Goal: Task Accomplishment & Management: Manage account settings

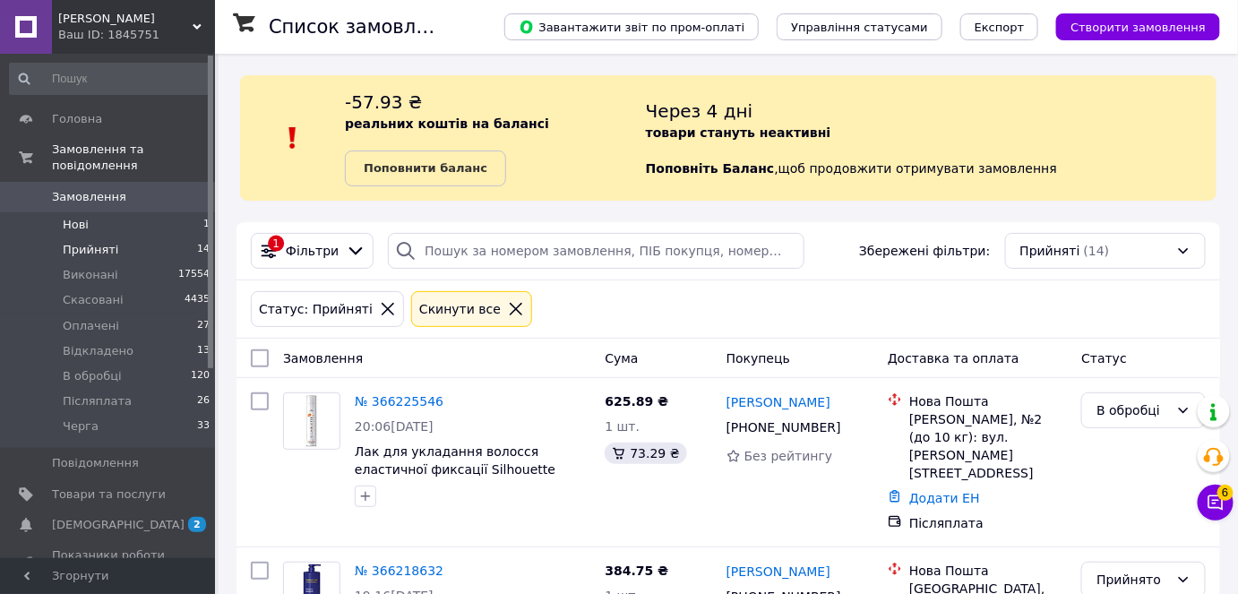
click at [76, 217] on span "Нові" at bounding box center [76, 225] width 26 height 16
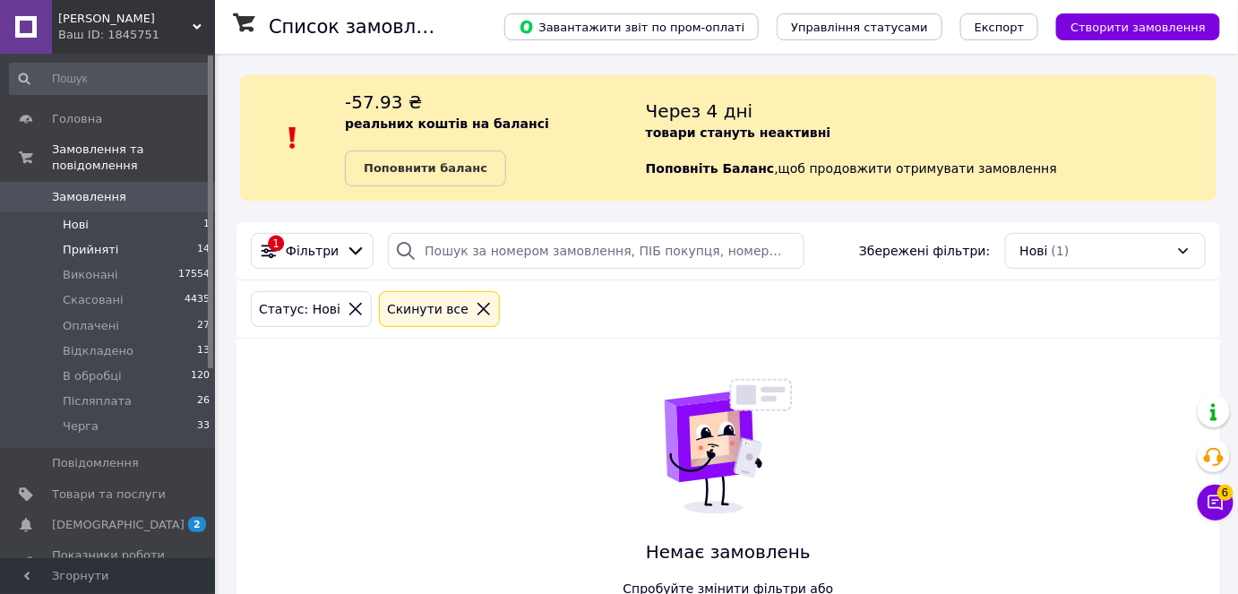
click at [86, 242] on span "Прийняті" at bounding box center [91, 250] width 56 height 16
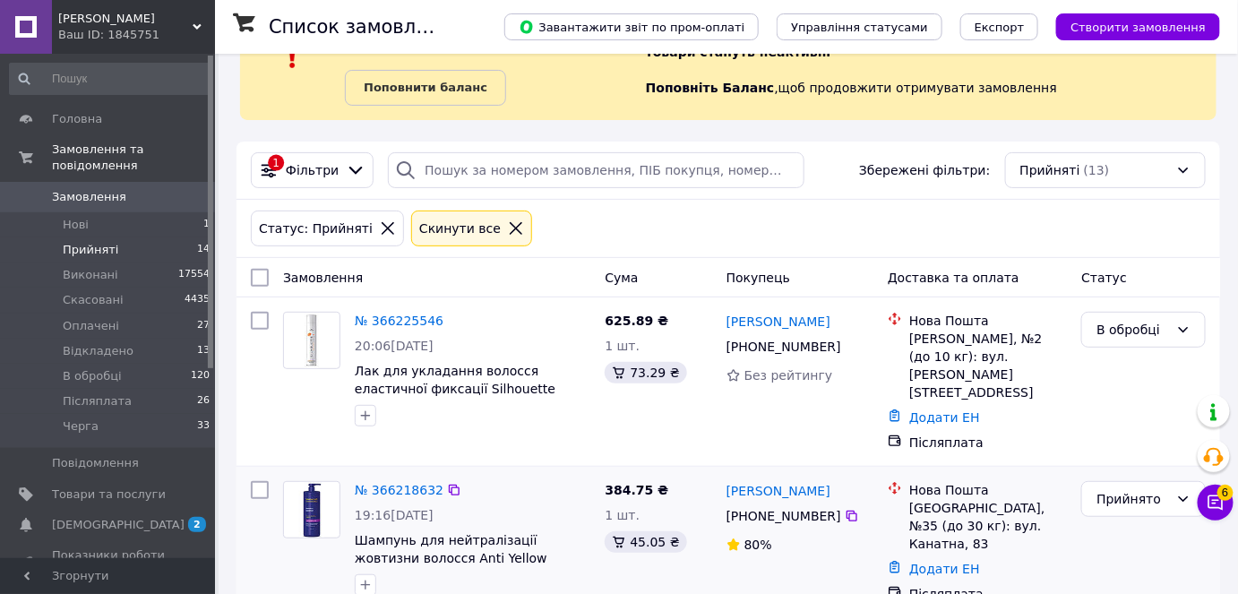
scroll to position [325, 0]
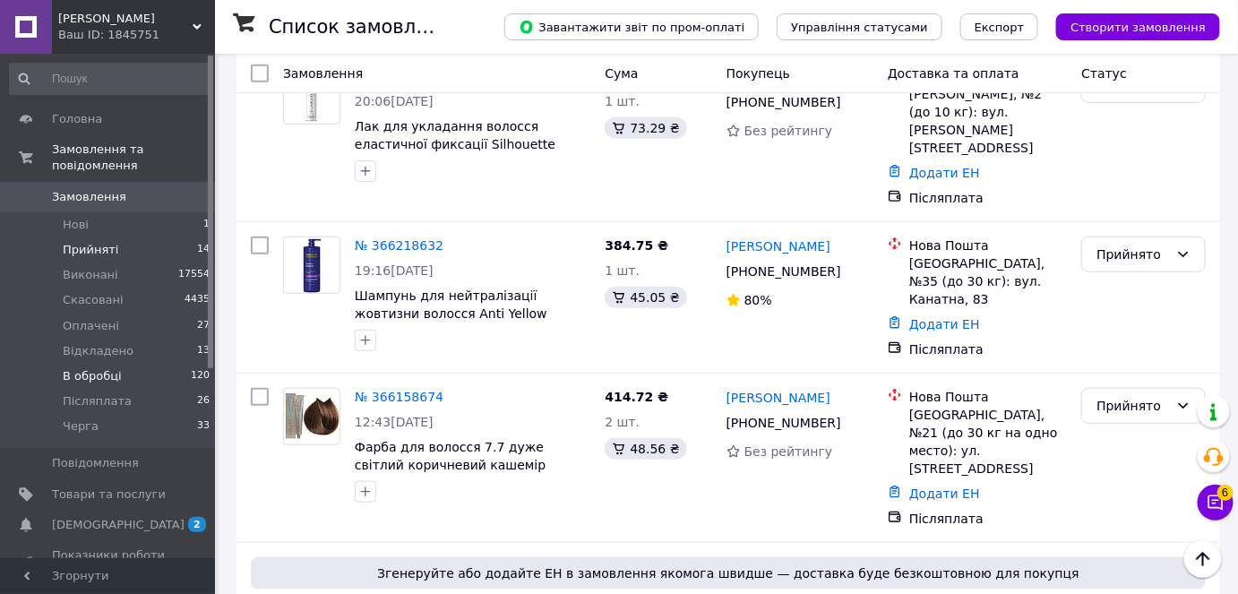
click at [102, 368] on span "В обробці" at bounding box center [92, 376] width 59 height 16
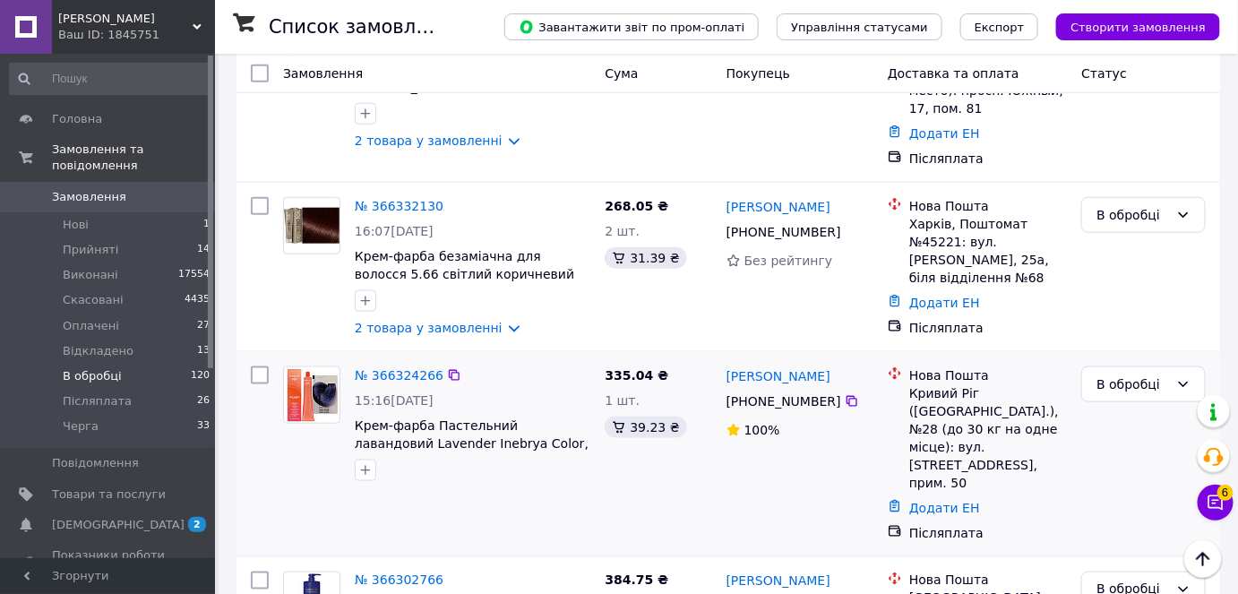
scroll to position [733, 0]
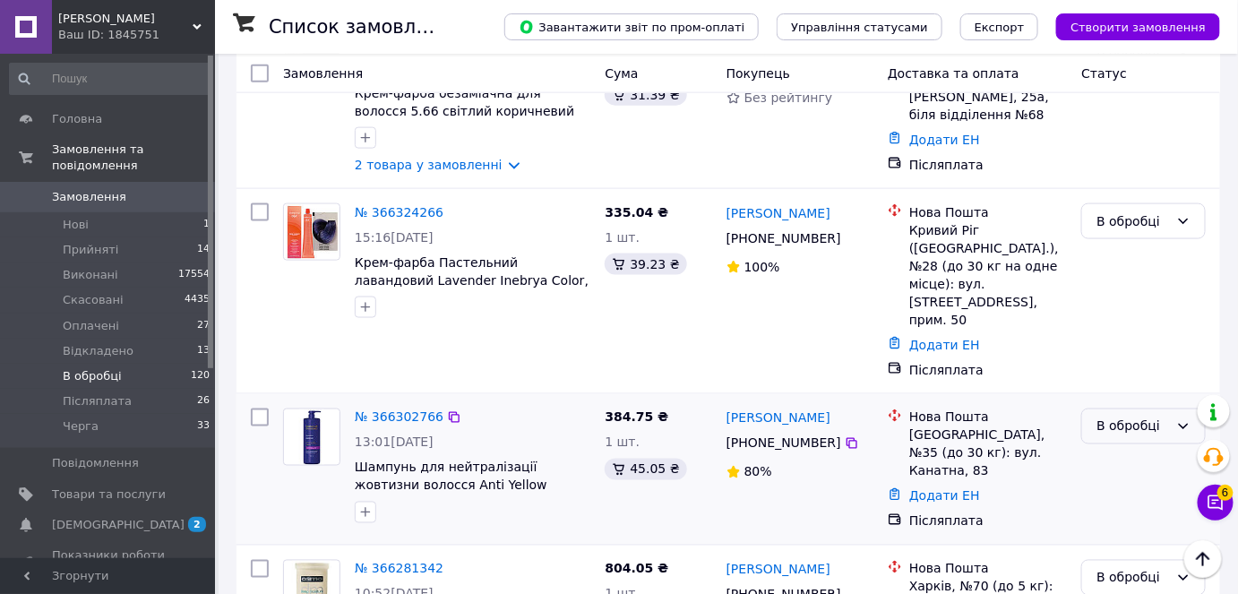
click at [1182, 419] on icon at bounding box center [1184, 426] width 14 height 14
click at [1121, 493] on li "Скасовано" at bounding box center [1144, 492] width 123 height 32
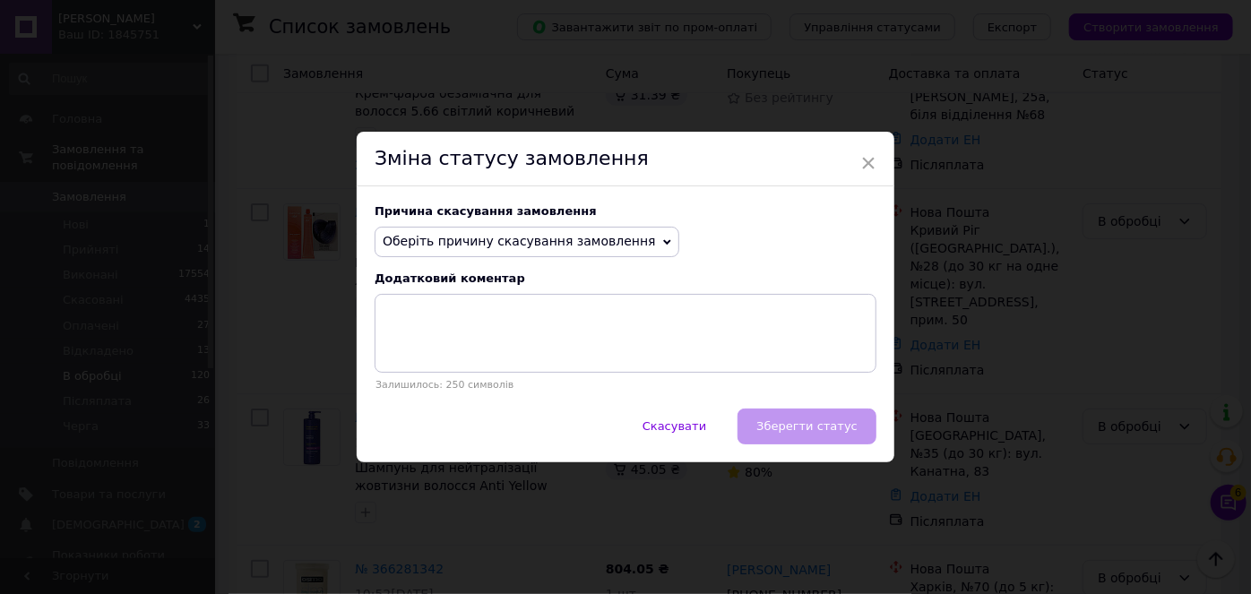
click at [663, 242] on icon at bounding box center [667, 242] width 8 height 8
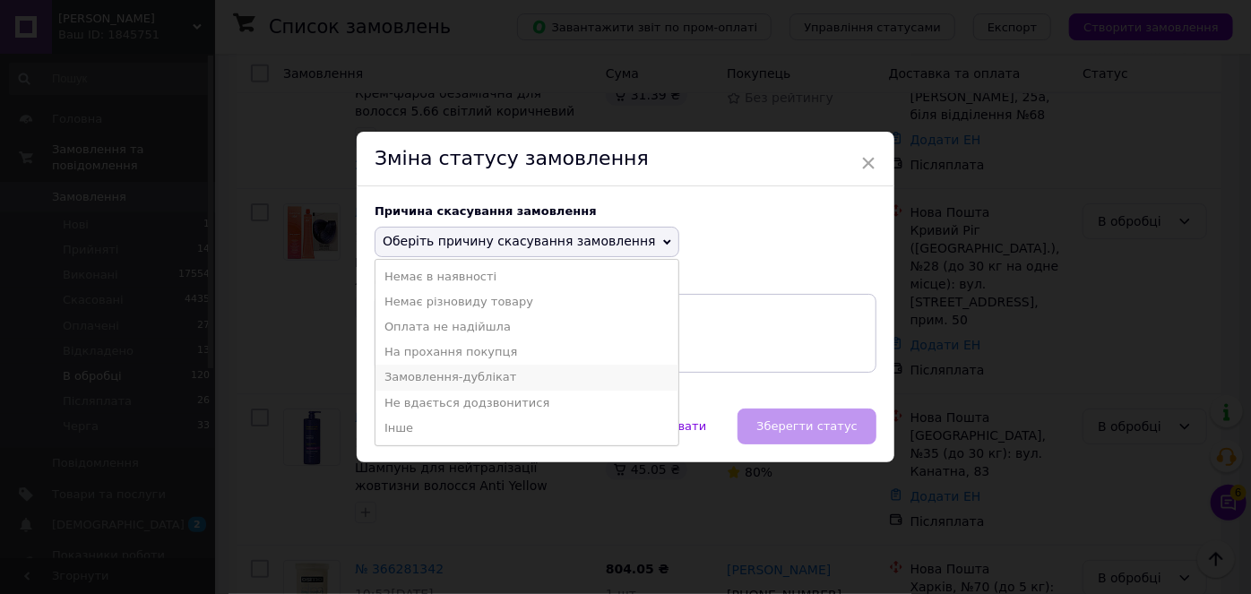
click at [427, 380] on li "Замовлення-дублікат" at bounding box center [526, 377] width 303 height 25
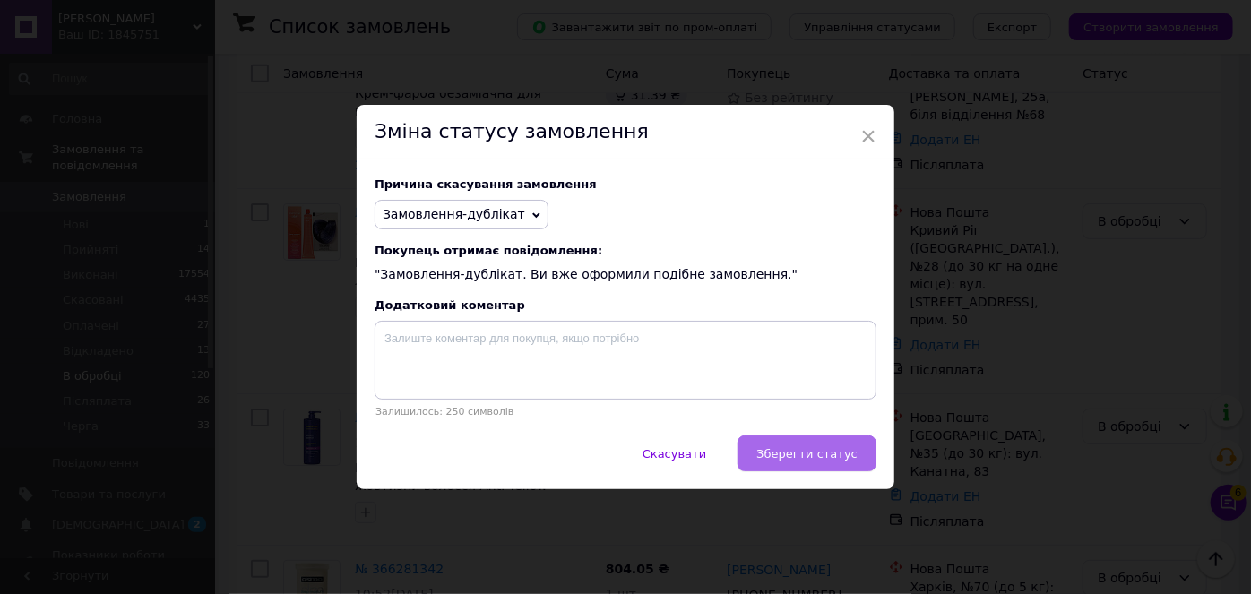
click at [800, 452] on span "Зберегти статус" at bounding box center [806, 453] width 101 height 13
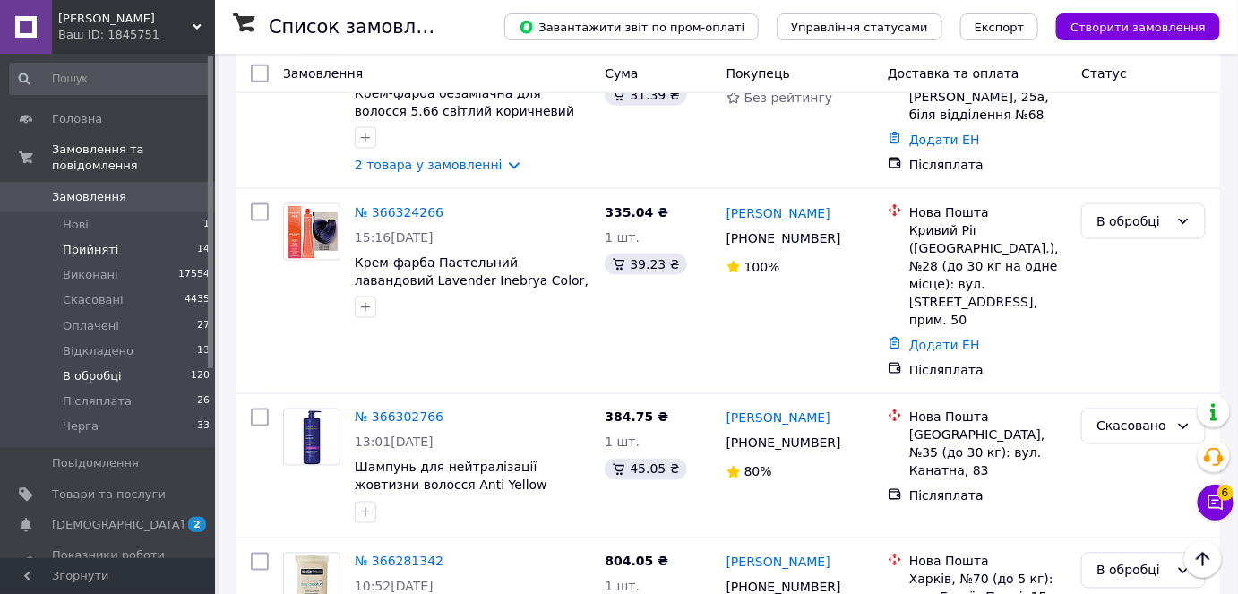
click at [84, 242] on span "Прийняті" at bounding box center [91, 250] width 56 height 16
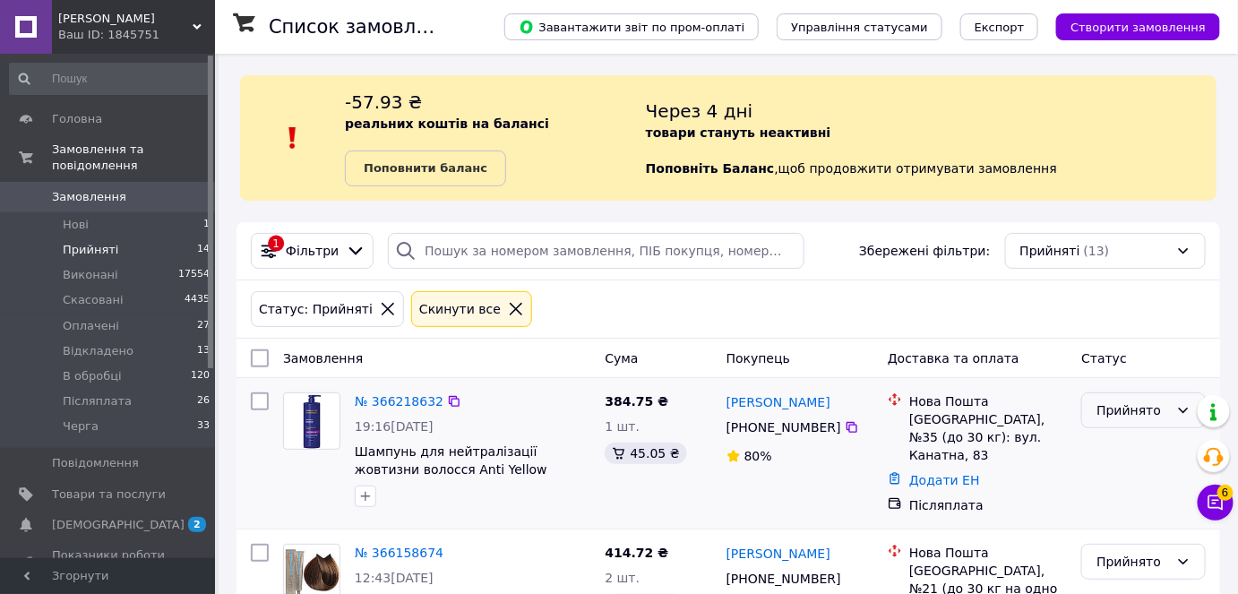
click at [1177, 403] on icon at bounding box center [1184, 410] width 14 height 14
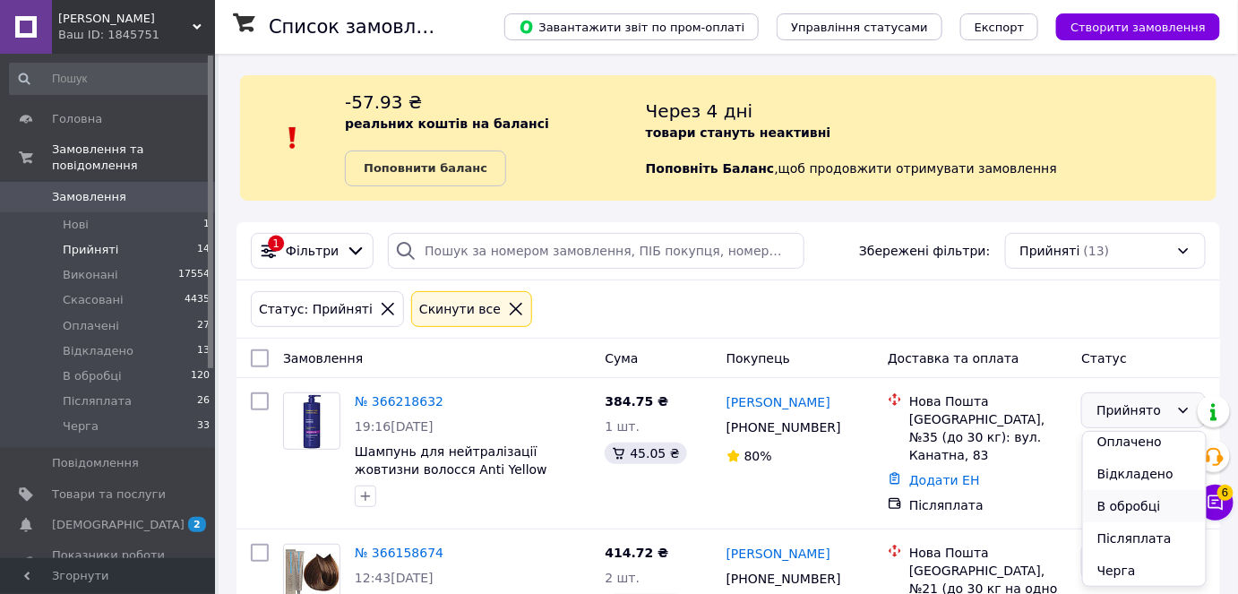
click at [1130, 506] on li "В обробці" at bounding box center [1144, 506] width 123 height 32
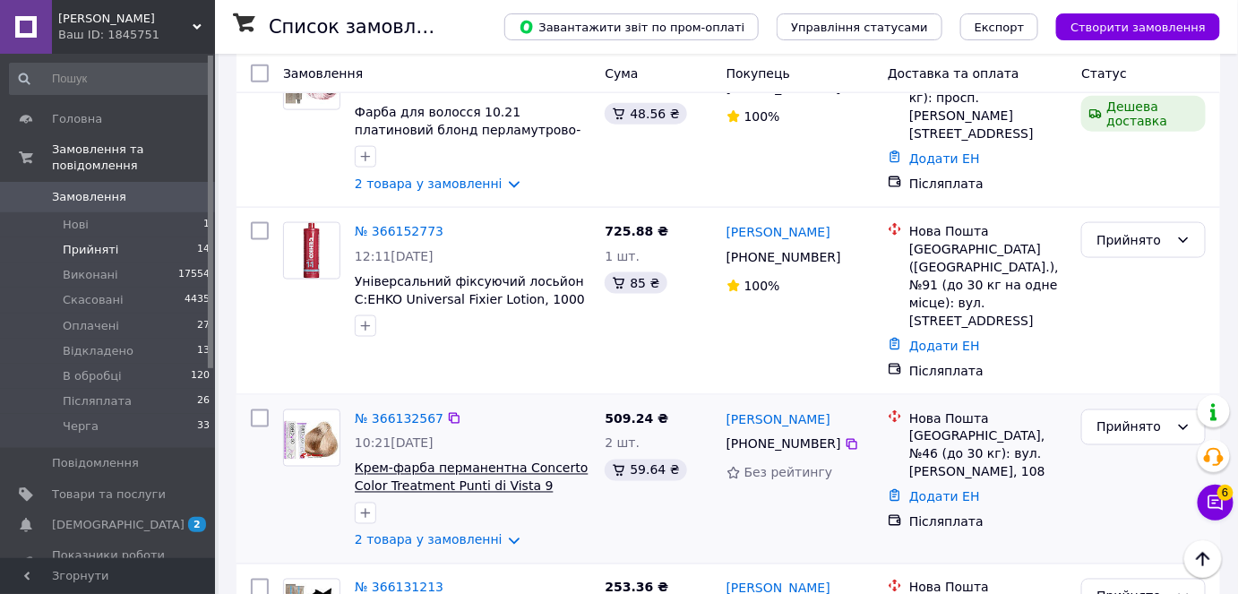
scroll to position [815, 0]
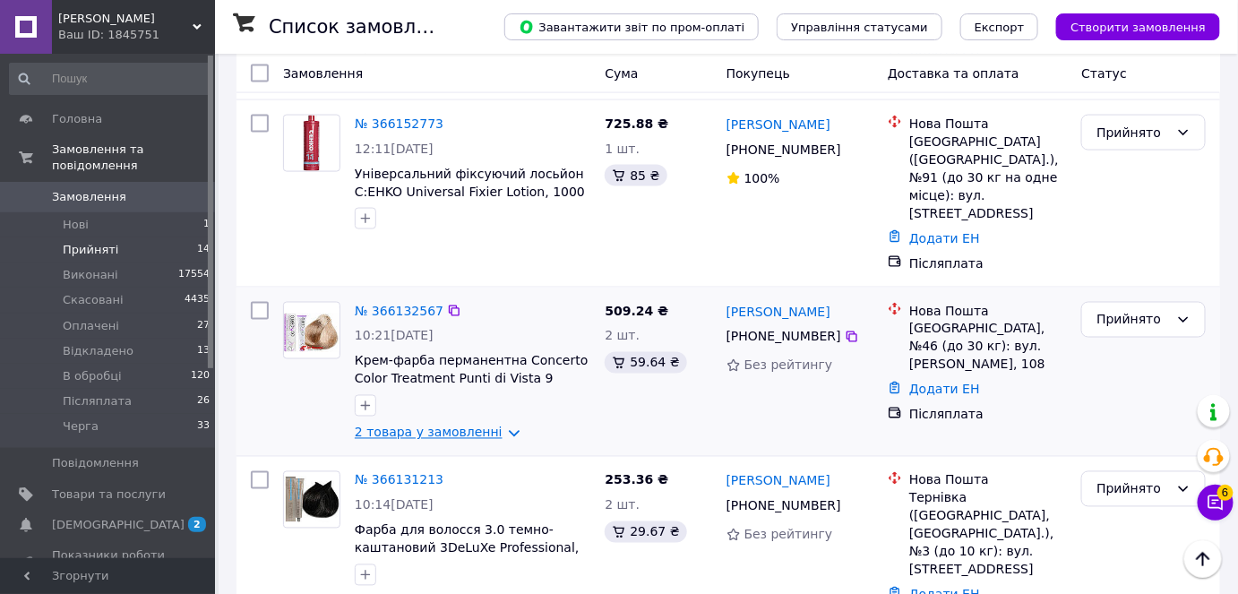
click at [430, 426] on link "2 товара у замовленні" at bounding box center [429, 433] width 148 height 14
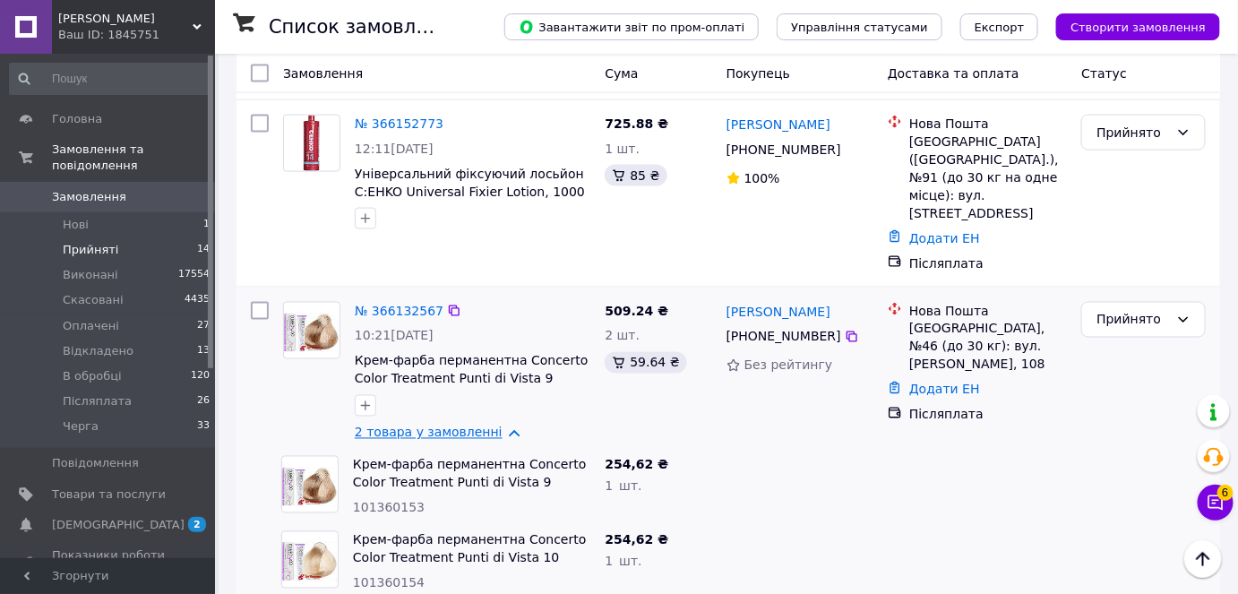
drag, startPoint x: 424, startPoint y: 392, endPoint x: 452, endPoint y: 390, distance: 27.9
click at [427, 426] on link "2 товара у замовленні" at bounding box center [429, 433] width 148 height 14
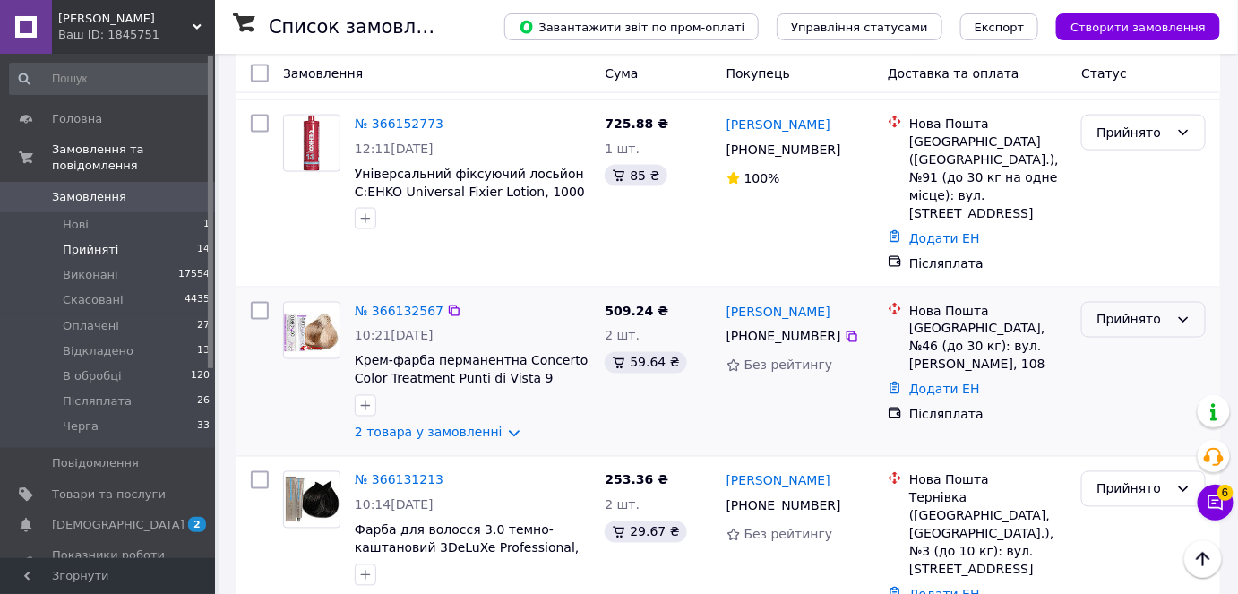
click at [1190, 313] on icon at bounding box center [1184, 320] width 14 height 14
drag, startPoint x: 1133, startPoint y: 375, endPoint x: 1008, endPoint y: 389, distance: 125.3
click at [1130, 375] on li "В обробці" at bounding box center [1144, 371] width 123 height 32
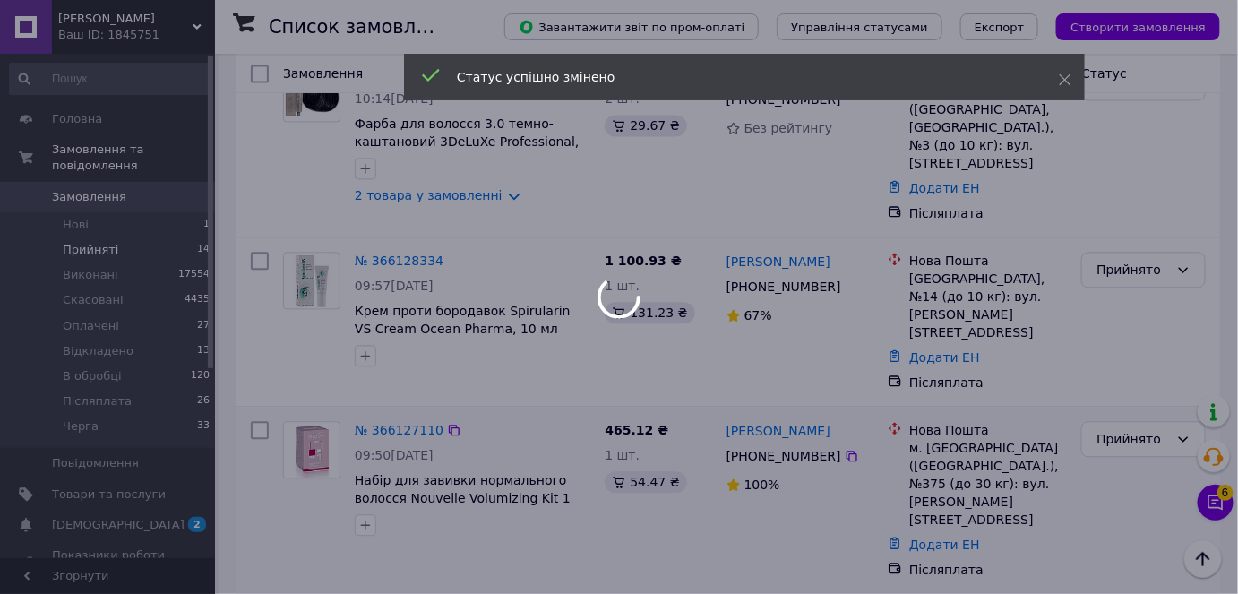
scroll to position [1077, 0]
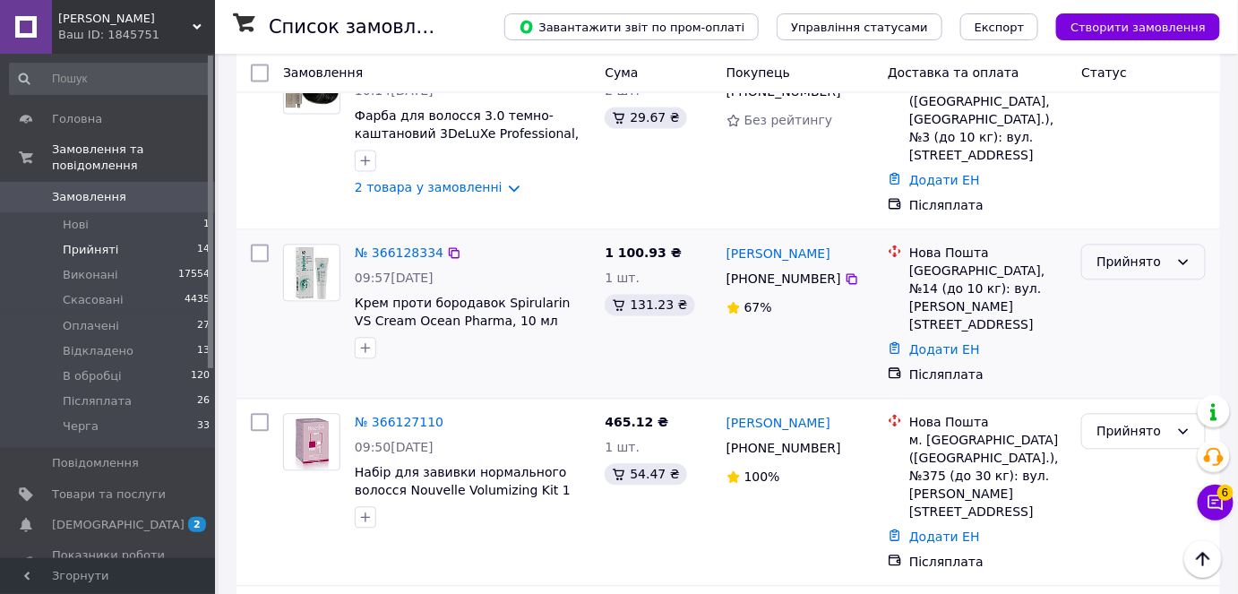
click at [1185, 255] on icon at bounding box center [1184, 262] width 14 height 14
drag, startPoint x: 1133, startPoint y: 319, endPoint x: 1112, endPoint y: 319, distance: 21.5
click at [1133, 319] on li "В обробці" at bounding box center [1144, 321] width 123 height 32
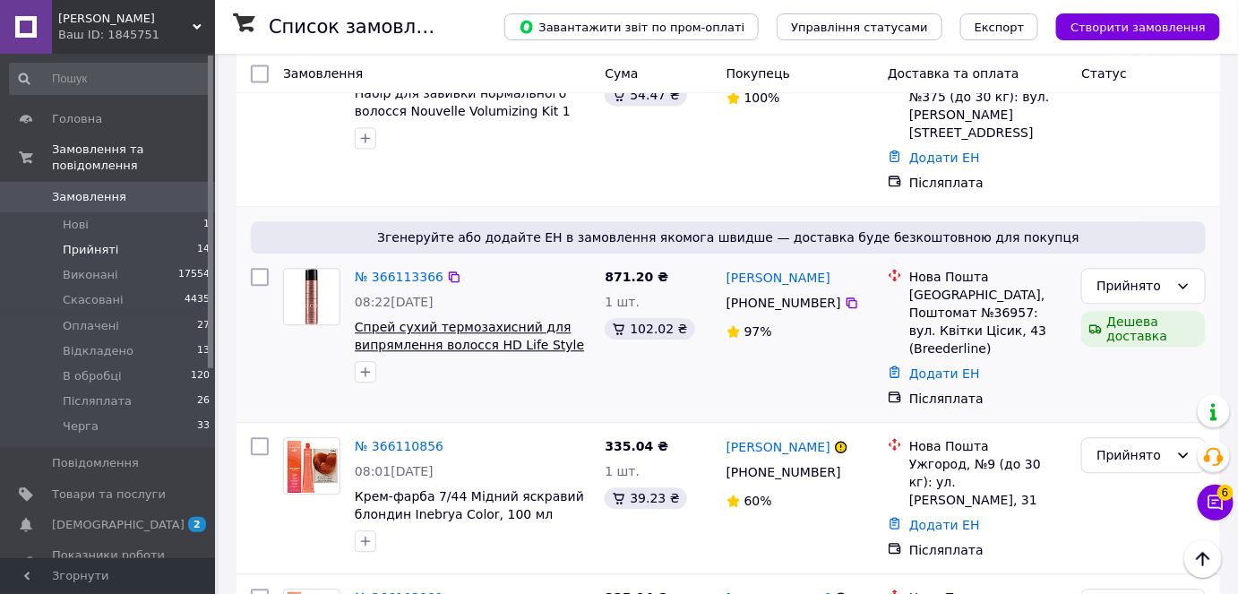
scroll to position [1314, 0]
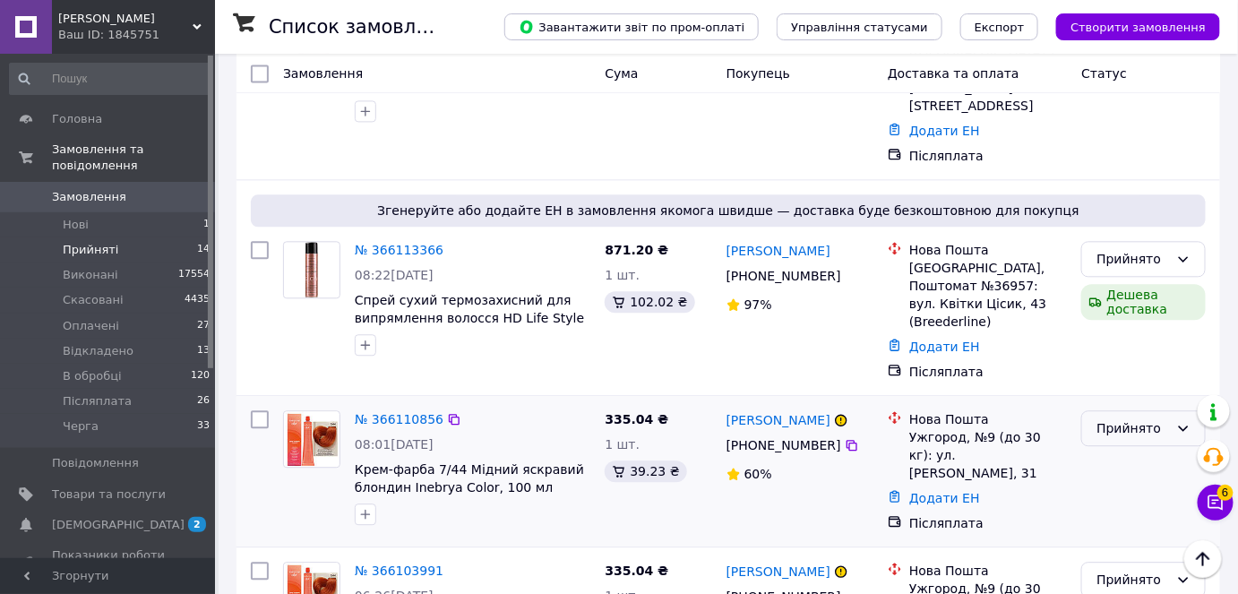
click at [1181, 421] on icon at bounding box center [1184, 428] width 14 height 14
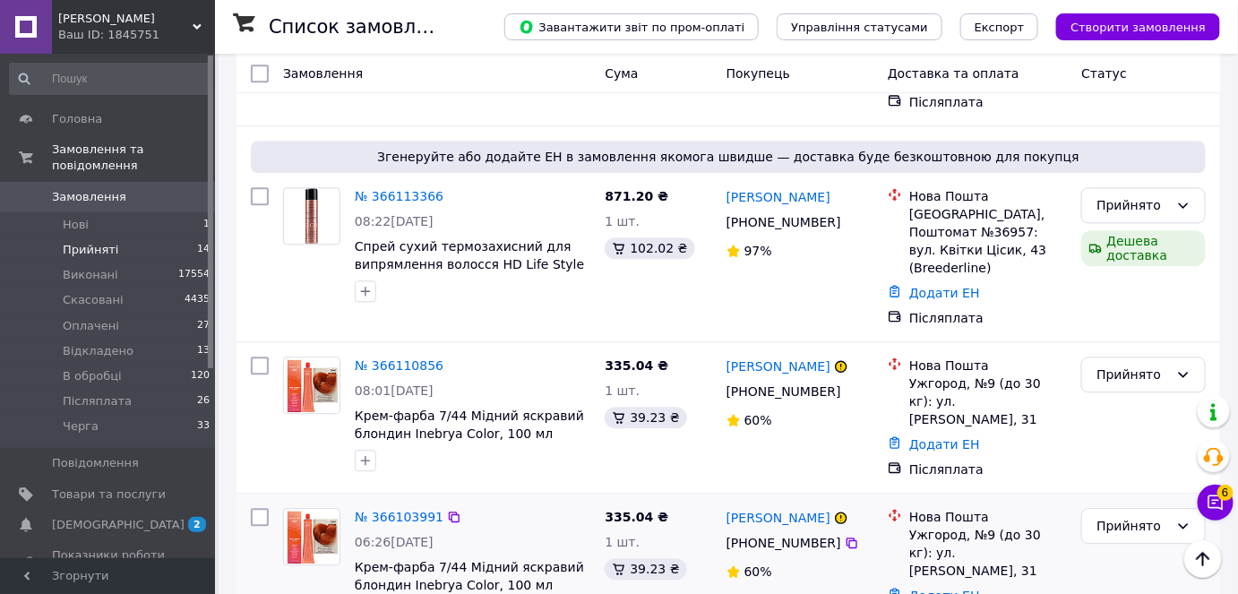
scroll to position [1396, 0]
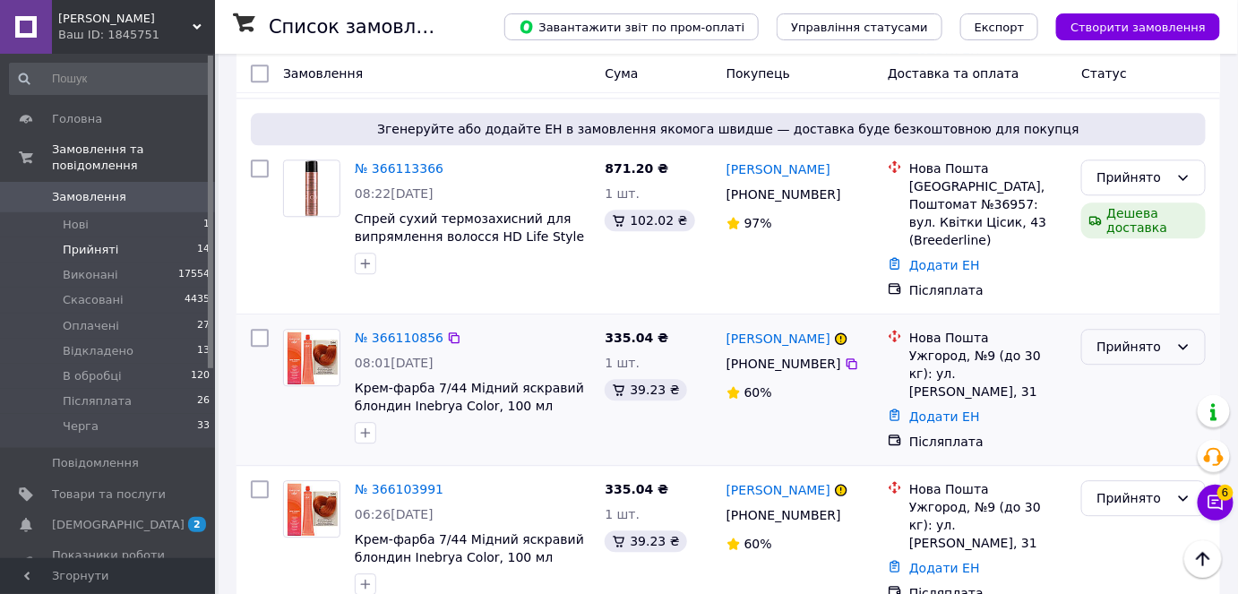
click at [1177, 340] on icon at bounding box center [1184, 347] width 14 height 14
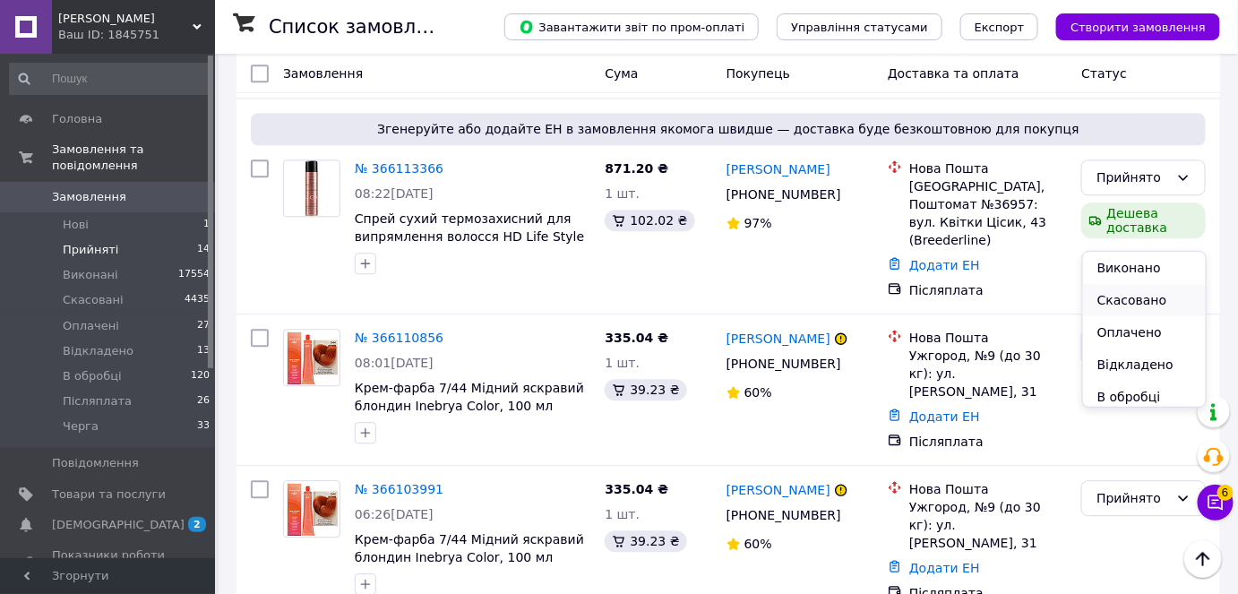
click at [1141, 299] on li "Скасовано" at bounding box center [1144, 300] width 123 height 32
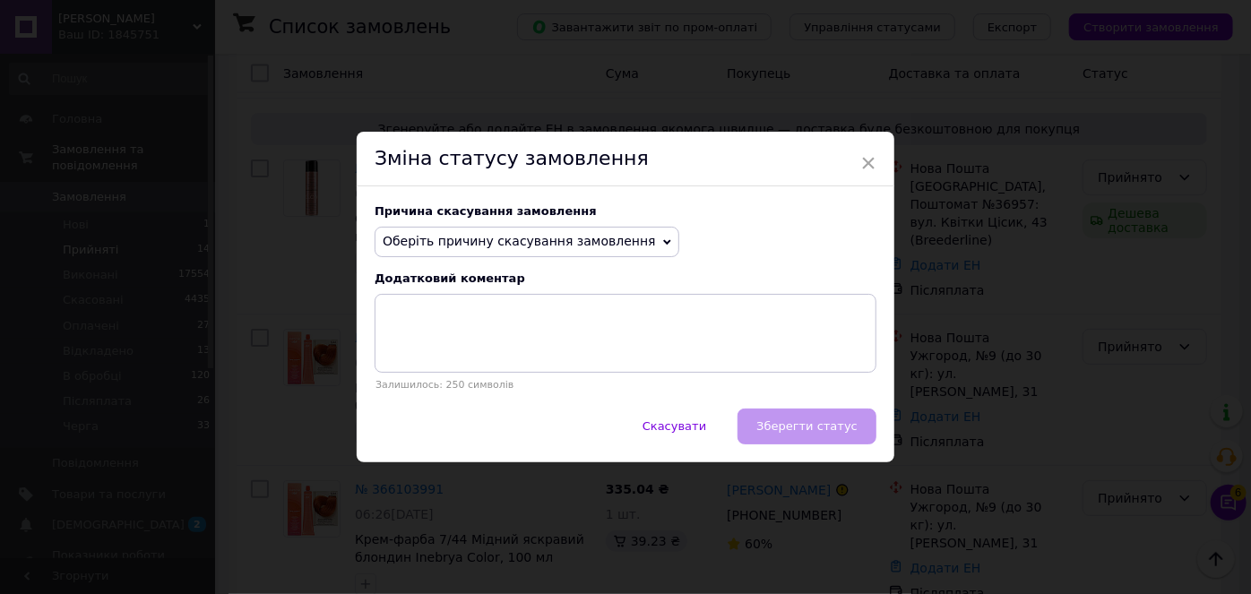
click at [626, 237] on span "Оберіть причину скасування замовлення" at bounding box center [527, 242] width 305 height 30
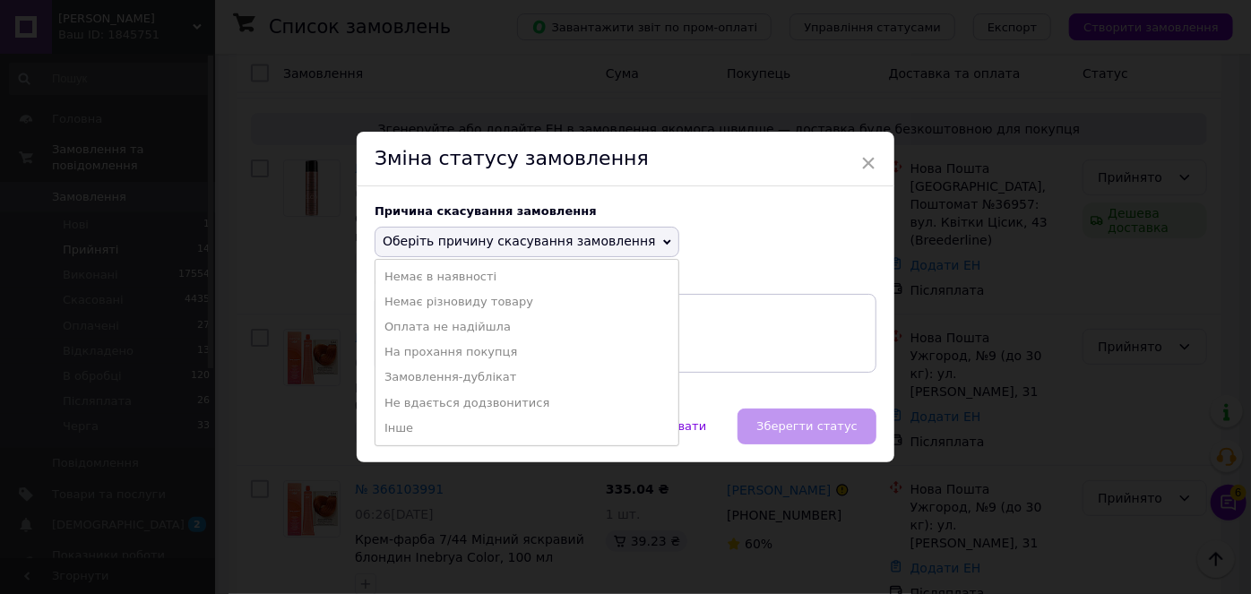
click at [435, 376] on li "Замовлення-дублікат" at bounding box center [526, 377] width 303 height 25
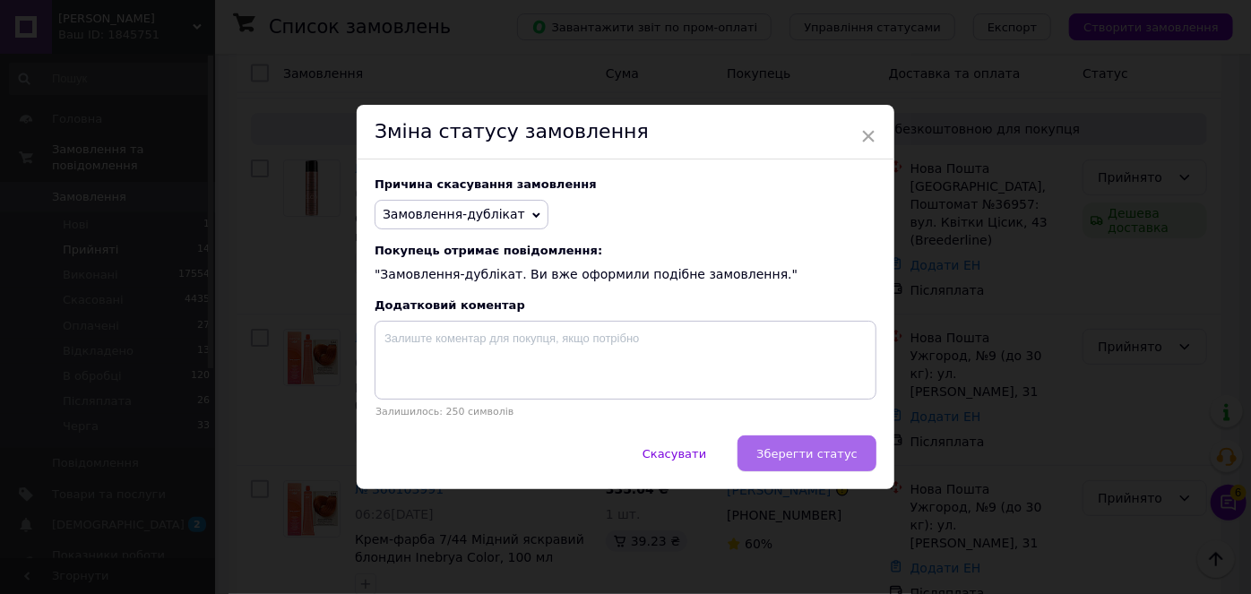
click at [786, 453] on span "Зберегти статус" at bounding box center [806, 453] width 101 height 13
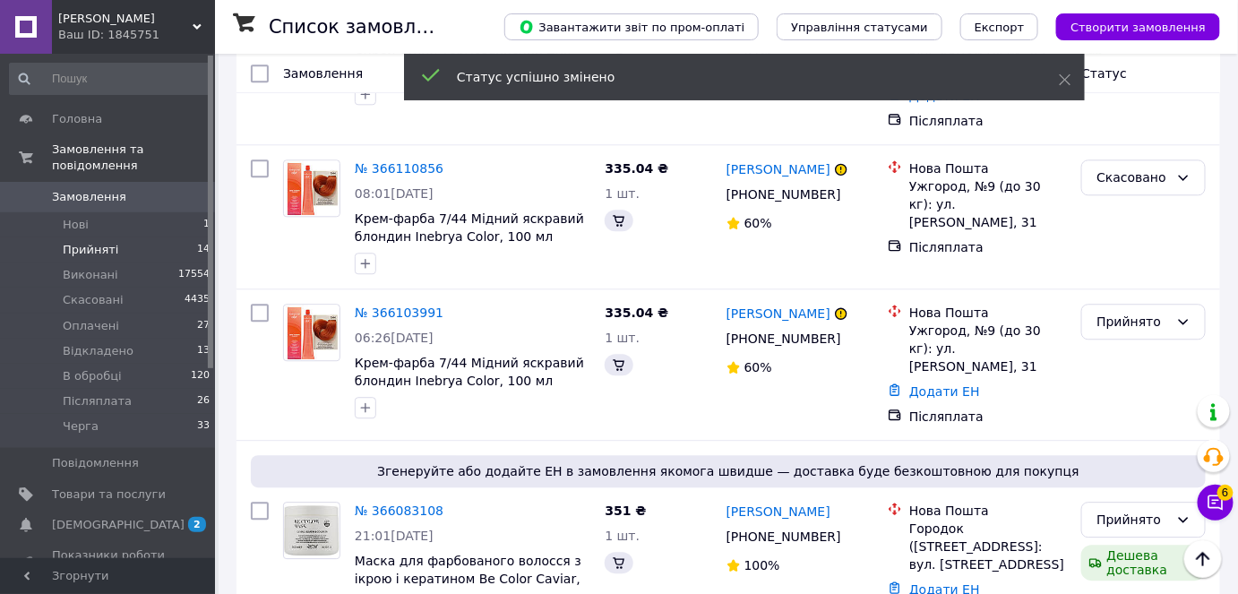
scroll to position [1252, 0]
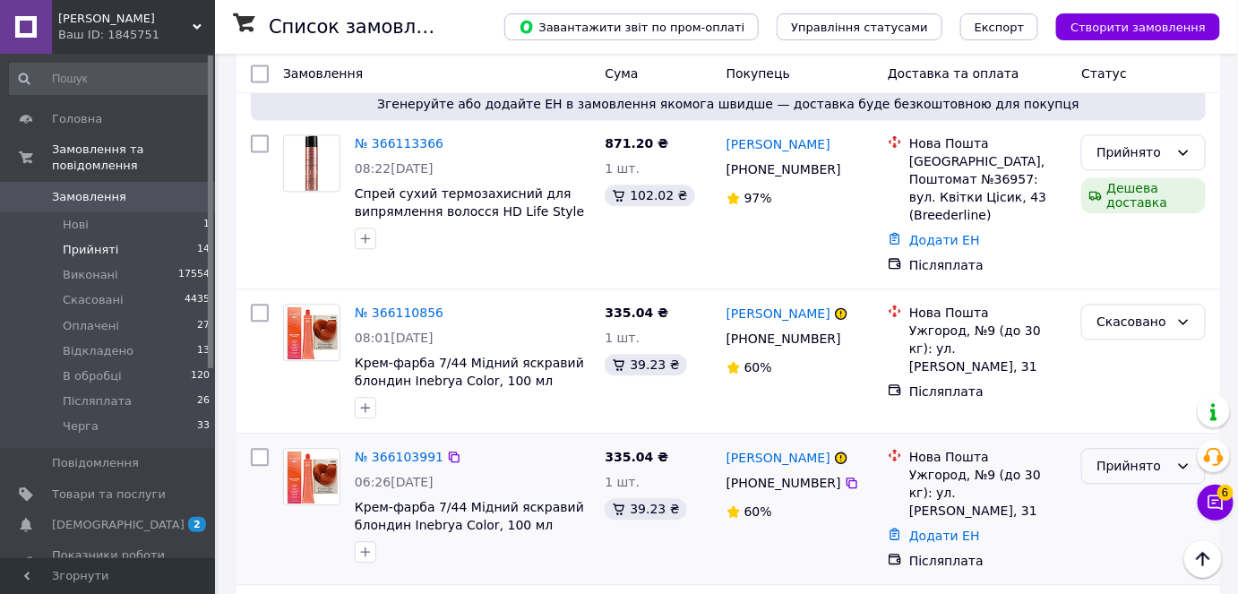
click at [1186, 459] on icon at bounding box center [1184, 466] width 14 height 14
drag, startPoint x: 1123, startPoint y: 468, endPoint x: 1011, endPoint y: 478, distance: 112.5
click at [1122, 468] on li "В обробці" at bounding box center [1144, 469] width 123 height 32
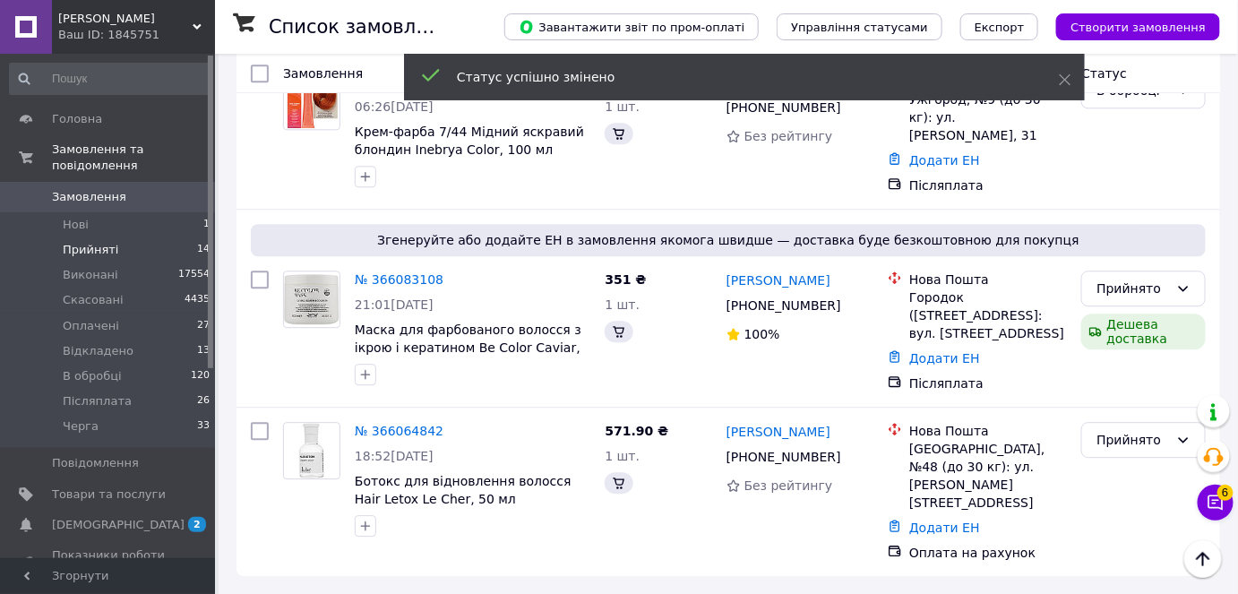
scroll to position [1352, 0]
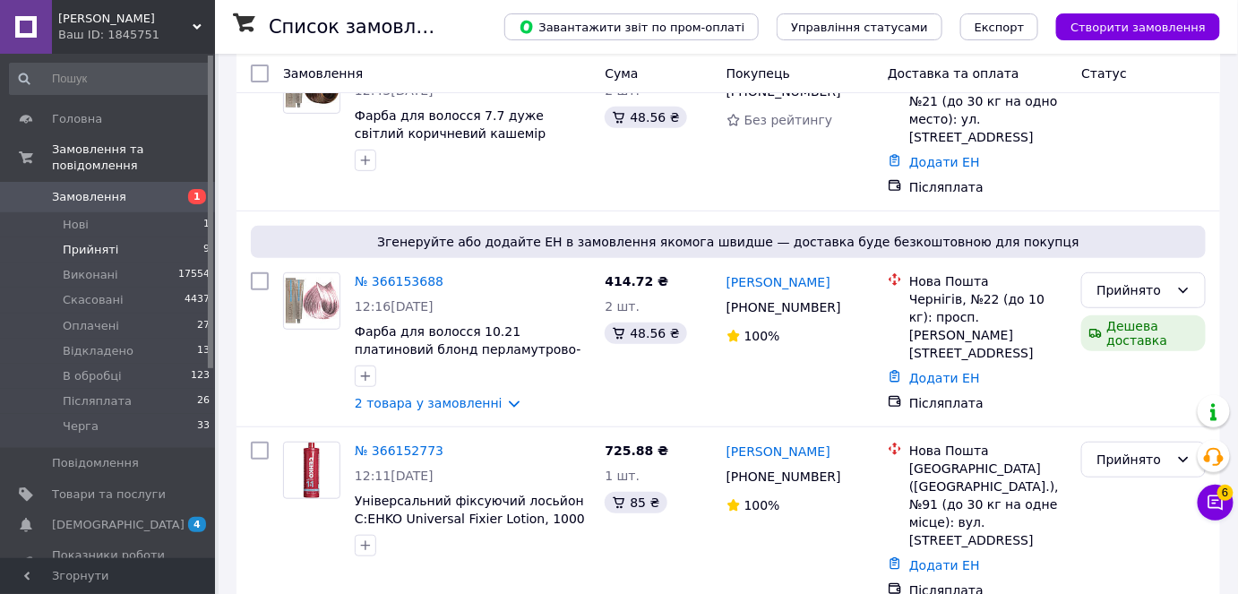
scroll to position [224, 0]
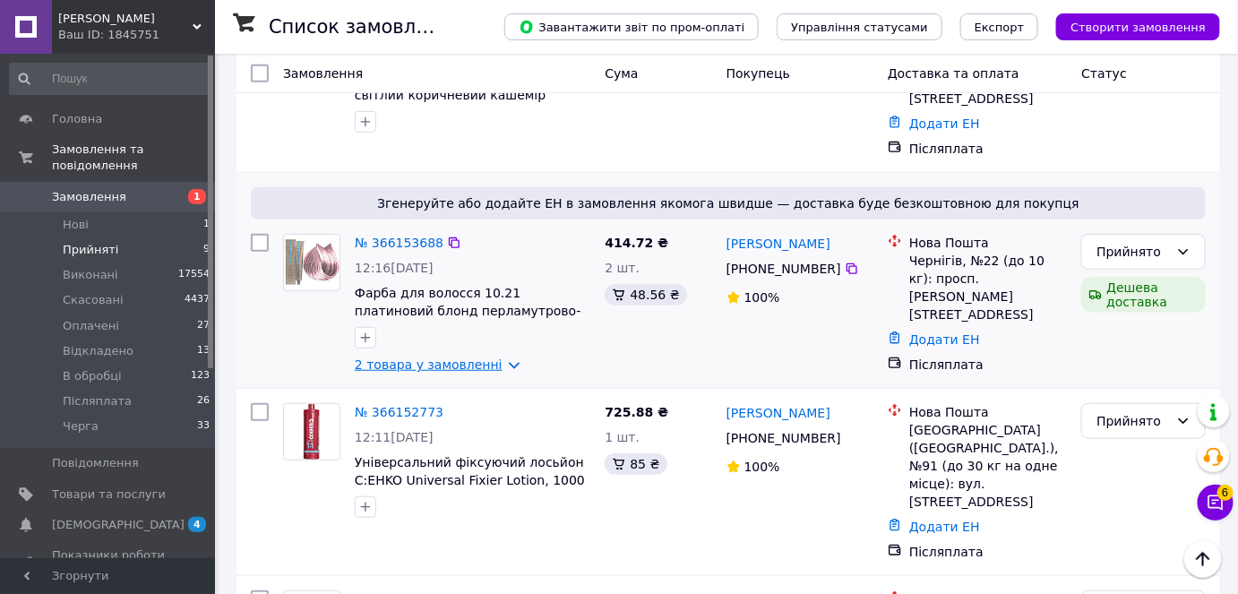
click at [432, 358] on link "2 товара у замовленні" at bounding box center [429, 365] width 148 height 14
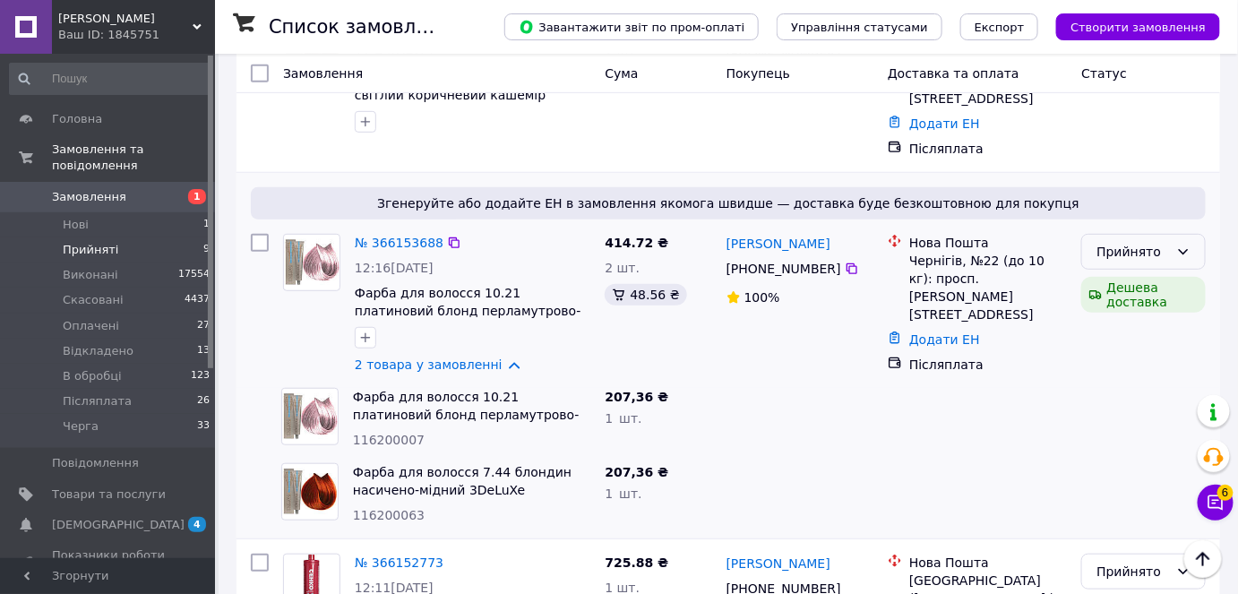
click at [1181, 249] on icon at bounding box center [1184, 251] width 10 height 5
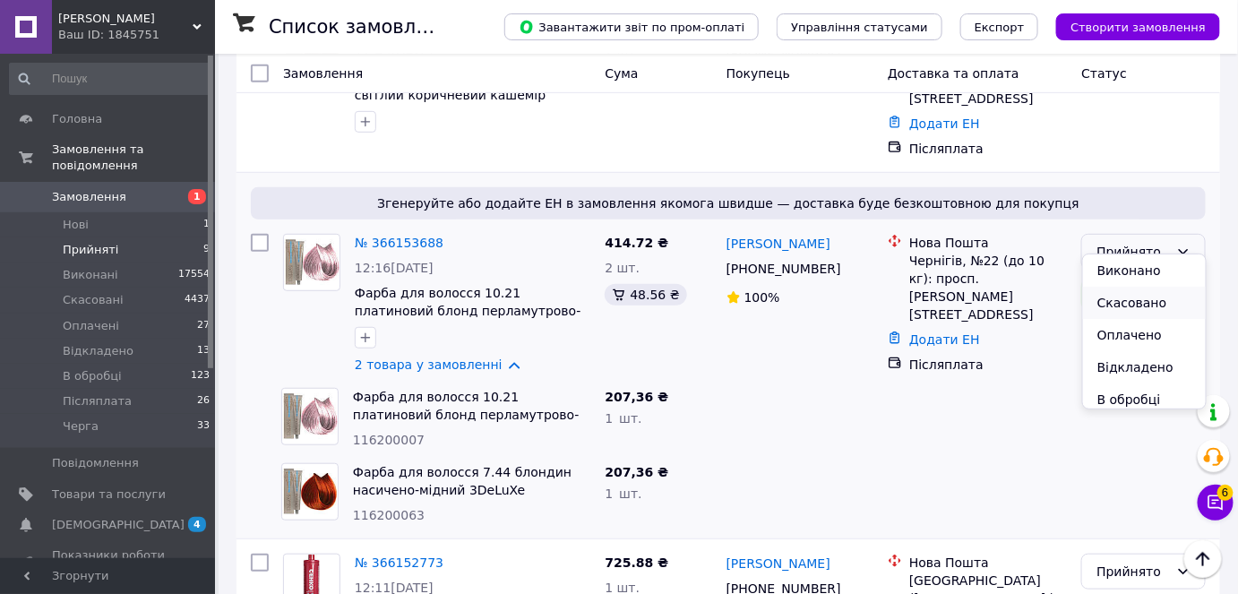
scroll to position [72, 0]
click at [1134, 325] on li "В обробці" at bounding box center [1144, 328] width 123 height 32
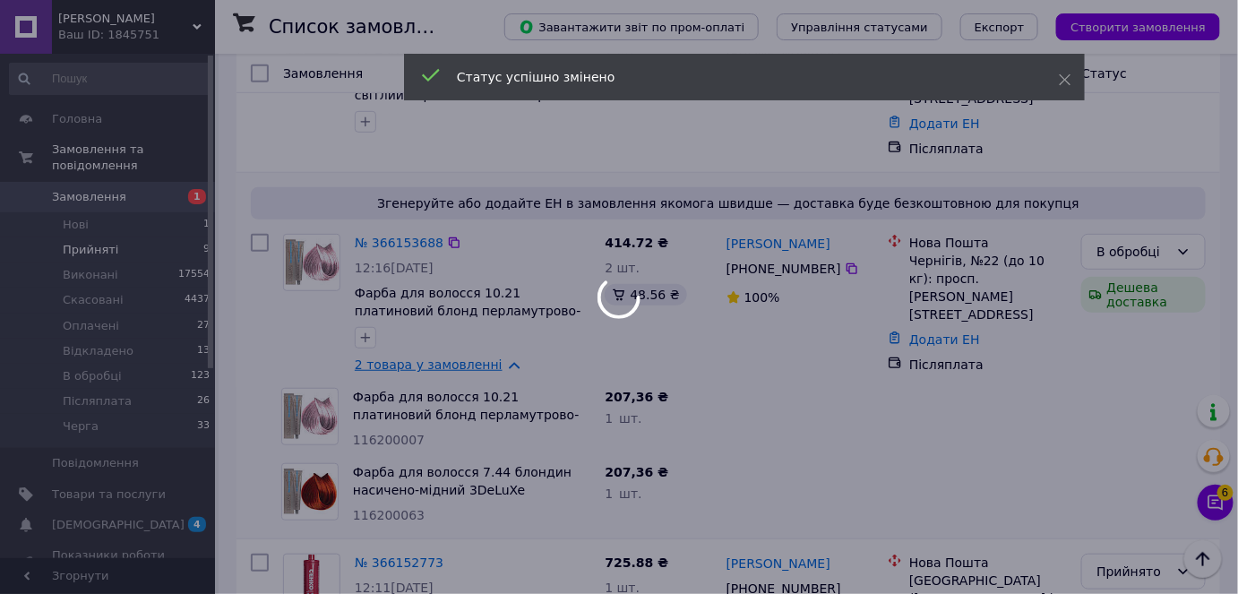
click at [430, 346] on div at bounding box center [619, 297] width 1238 height 594
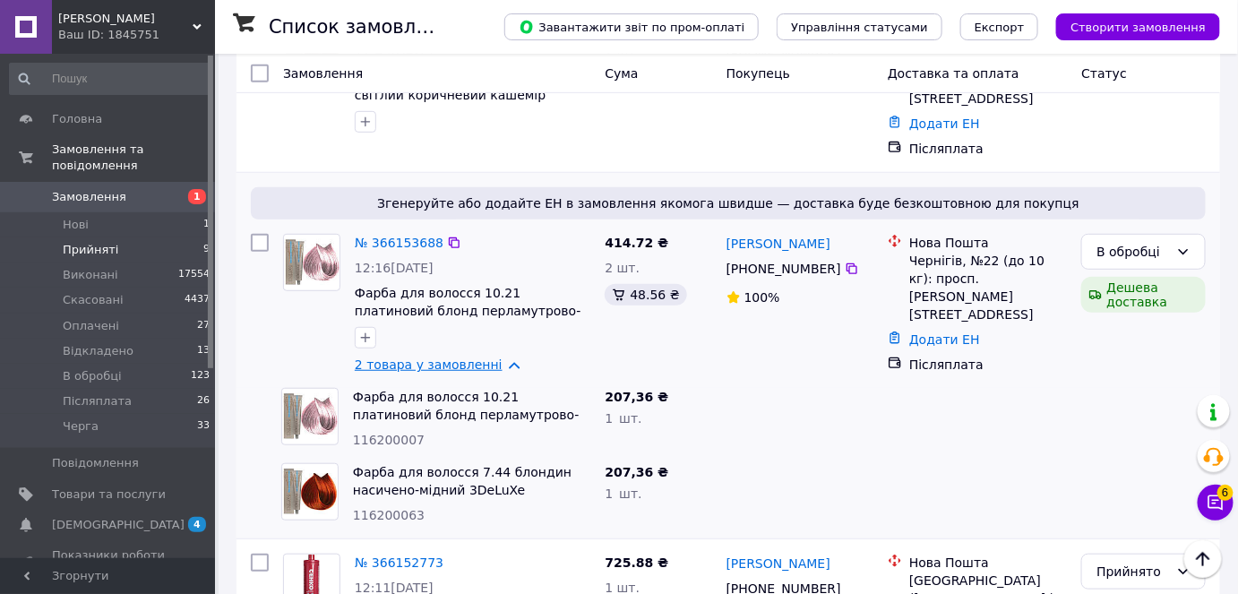
click at [442, 358] on link "2 товара у замовленні" at bounding box center [429, 365] width 148 height 14
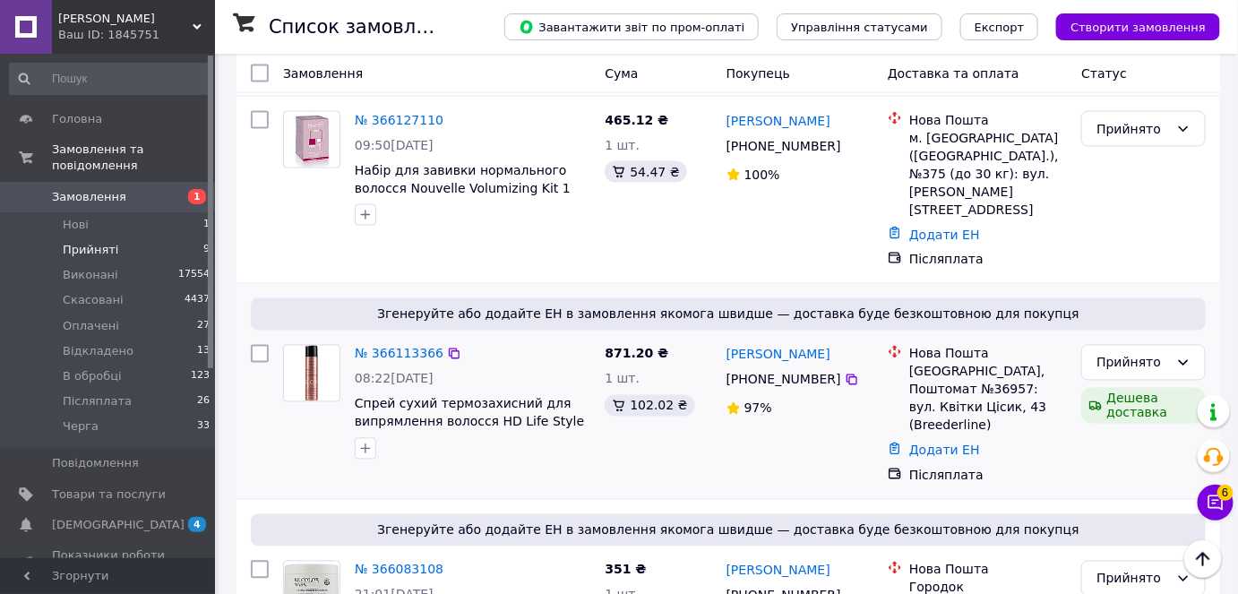
scroll to position [957, 0]
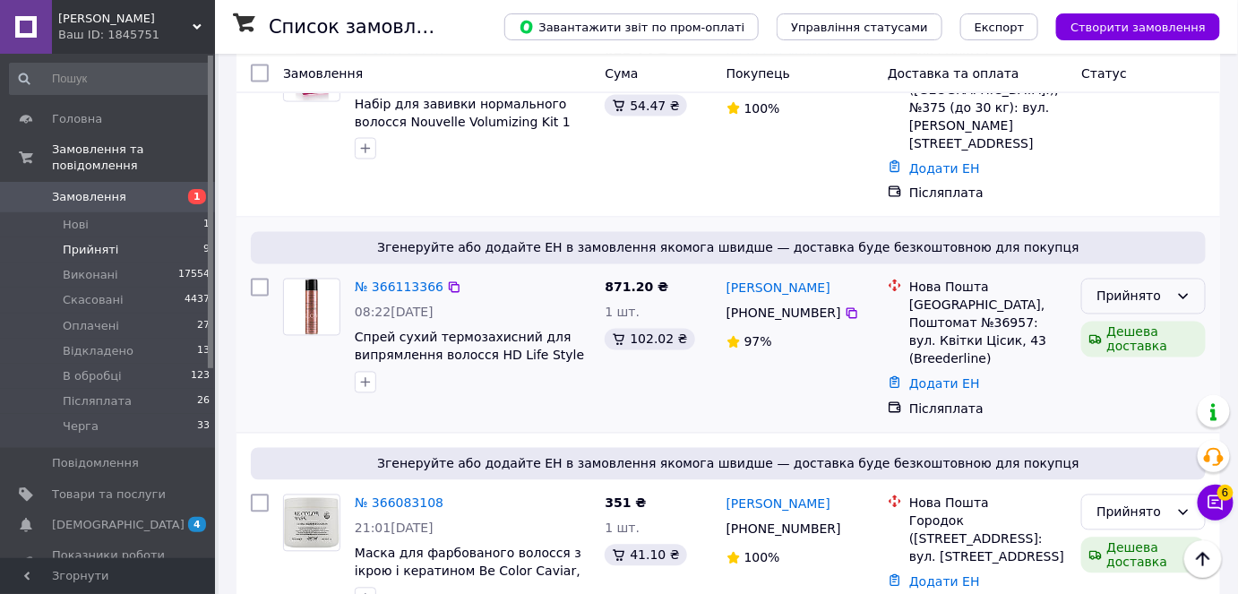
click at [1186, 289] on icon at bounding box center [1184, 296] width 14 height 14
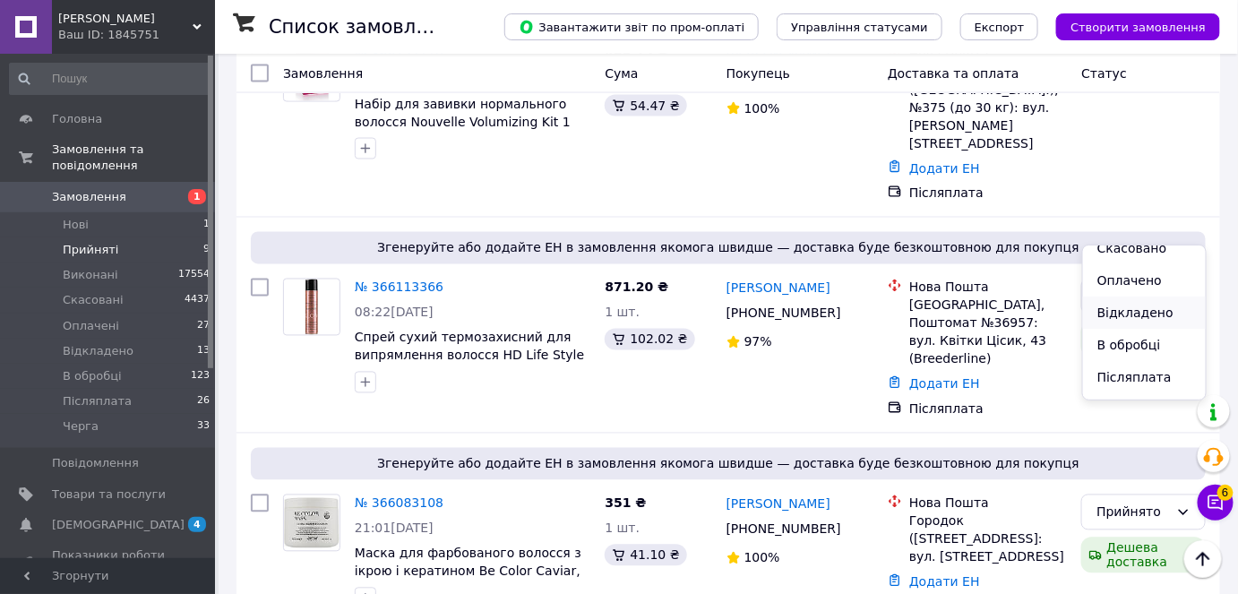
scroll to position [72, 0]
click at [1136, 320] on li "В обробці" at bounding box center [1144, 319] width 123 height 32
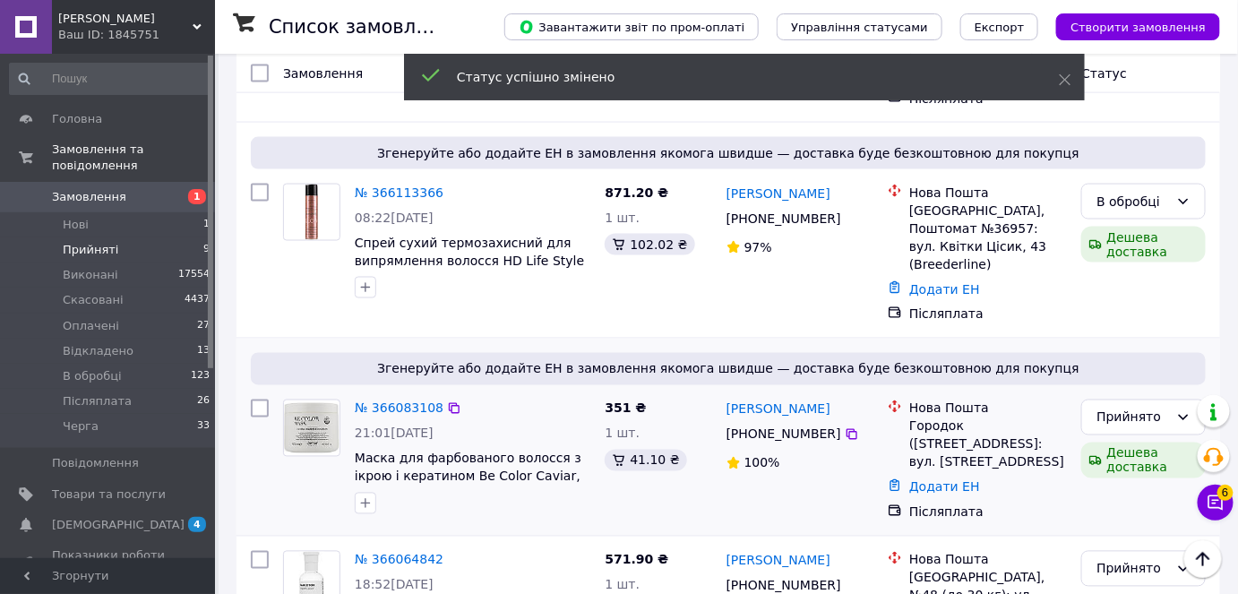
scroll to position [840, 0]
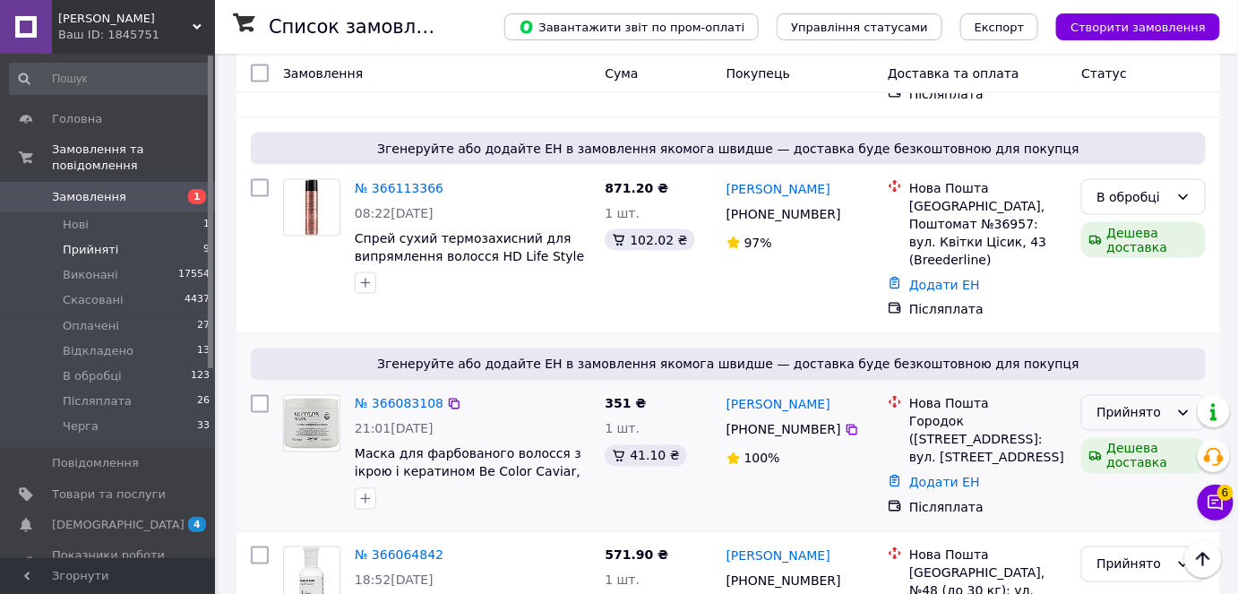
click at [1192, 395] on div "Прийнято" at bounding box center [1144, 413] width 125 height 36
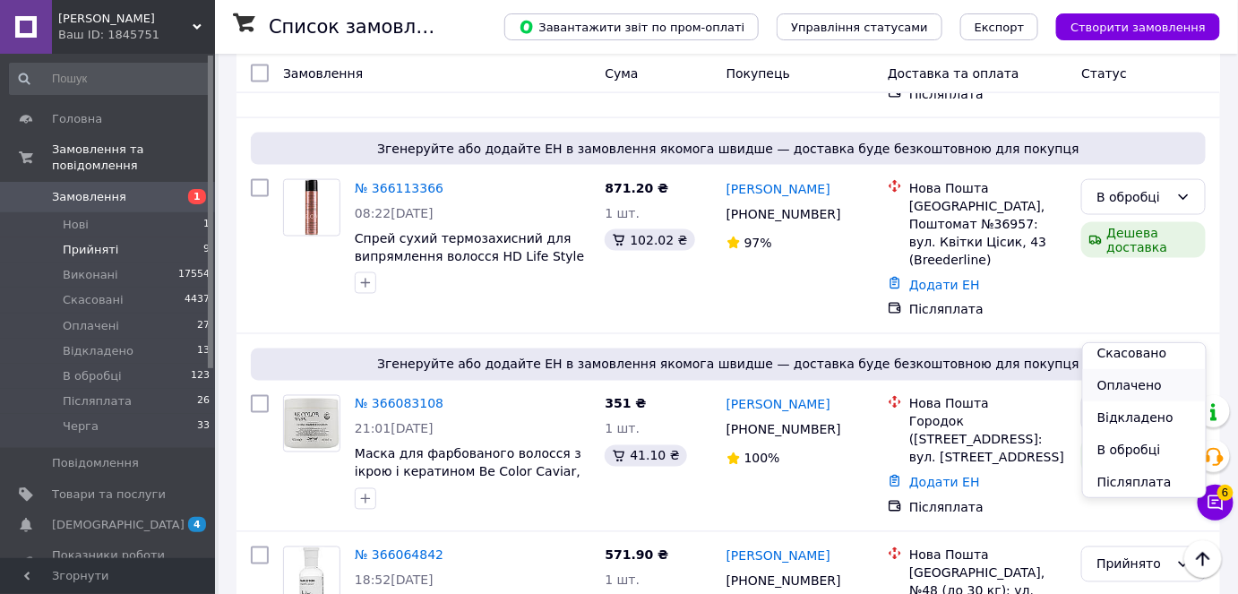
scroll to position [72, 0]
click at [1130, 418] on li "В обробці" at bounding box center [1144, 417] width 123 height 32
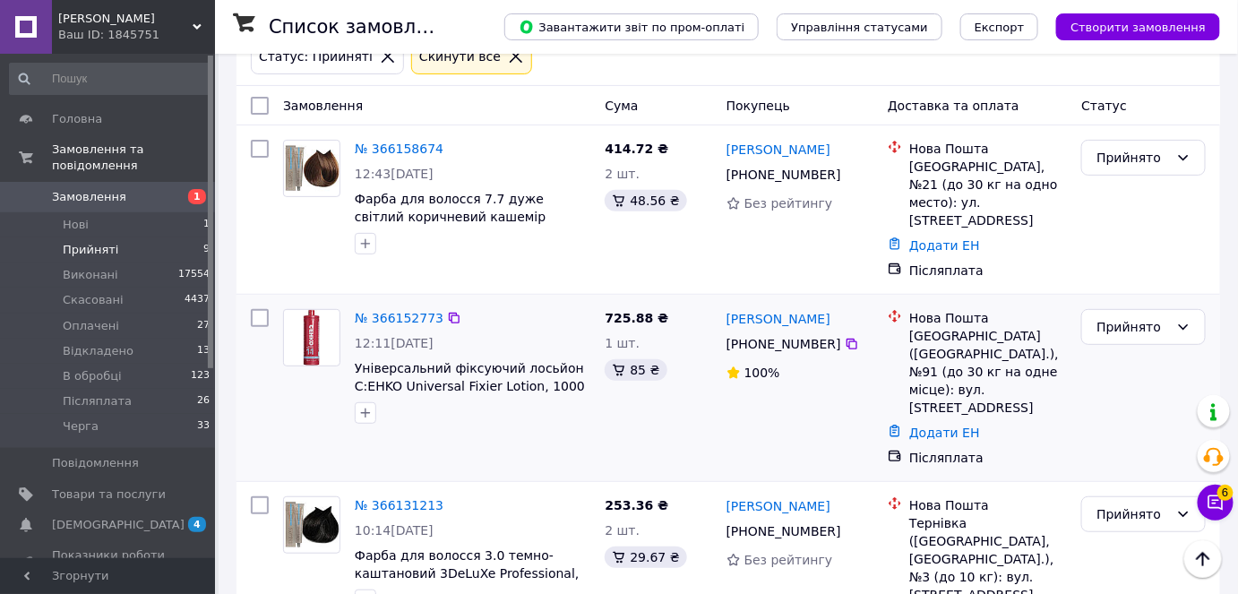
scroll to position [73, 0]
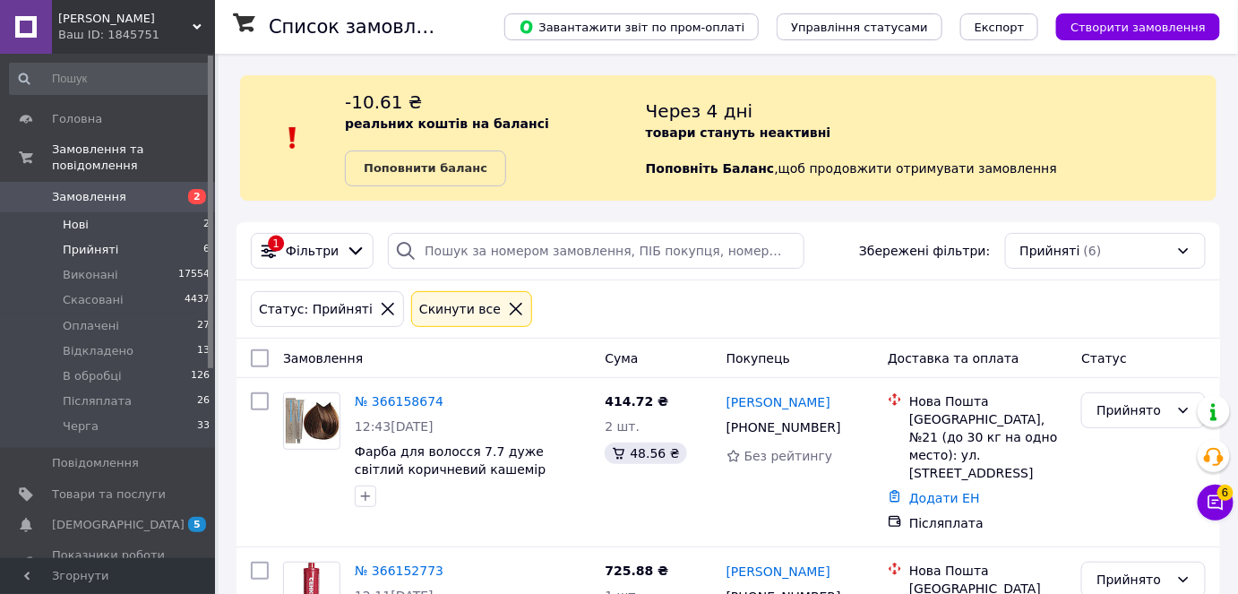
click at [74, 217] on span "Нові" at bounding box center [76, 225] width 26 height 16
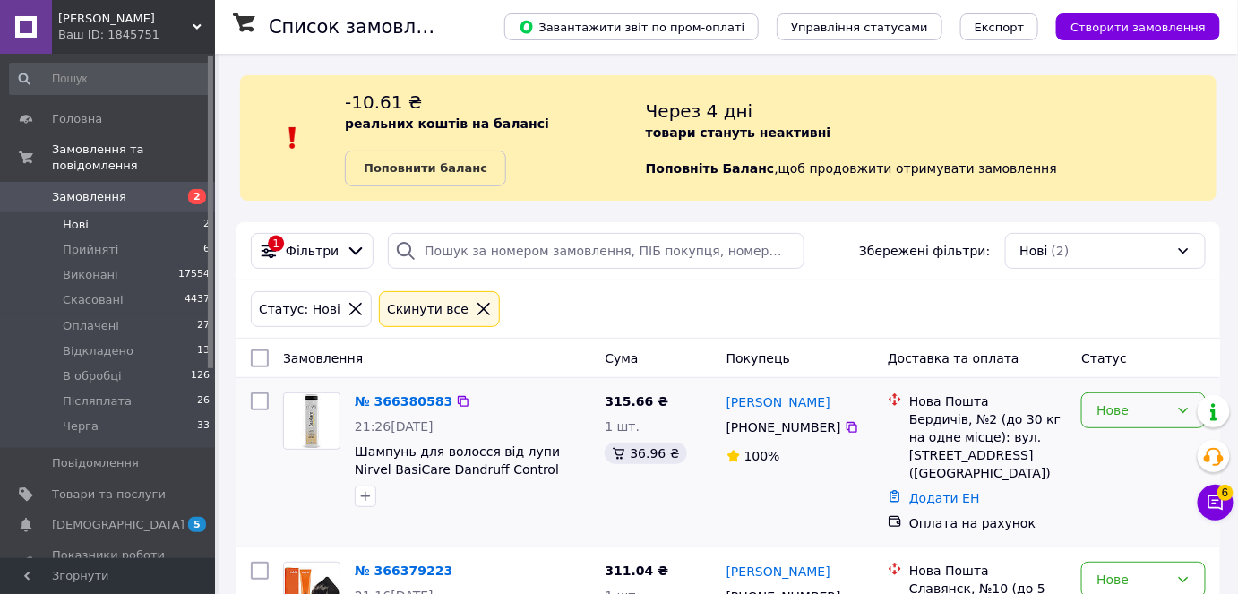
click at [1179, 405] on icon at bounding box center [1184, 410] width 14 height 14
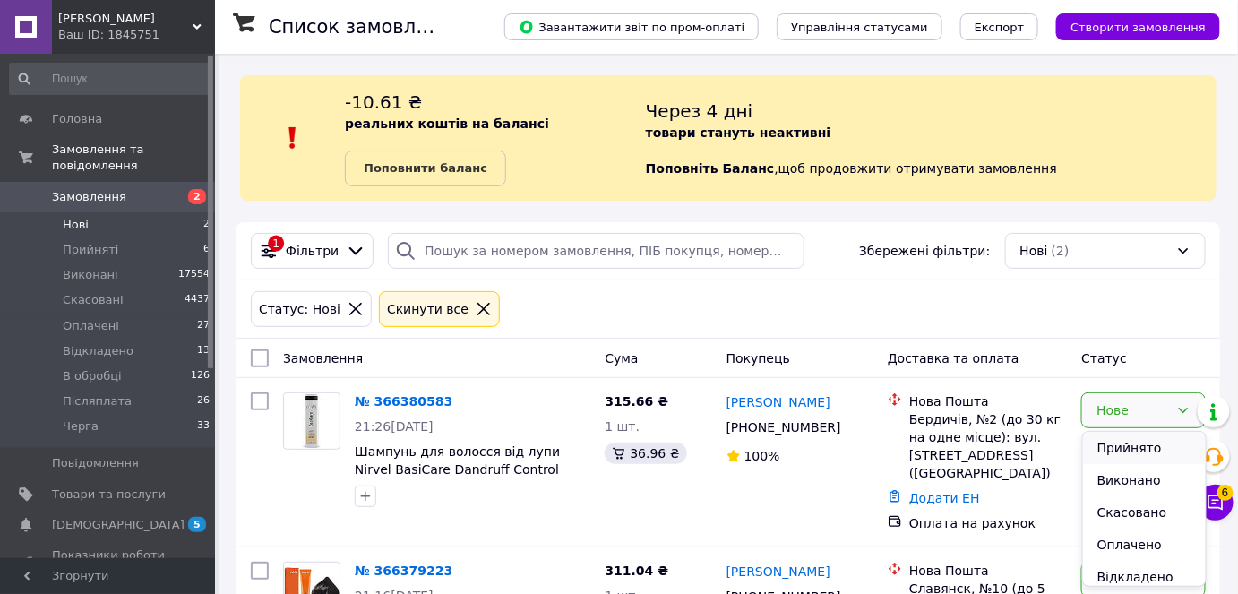
click at [1127, 447] on li "Прийнято" at bounding box center [1144, 448] width 123 height 32
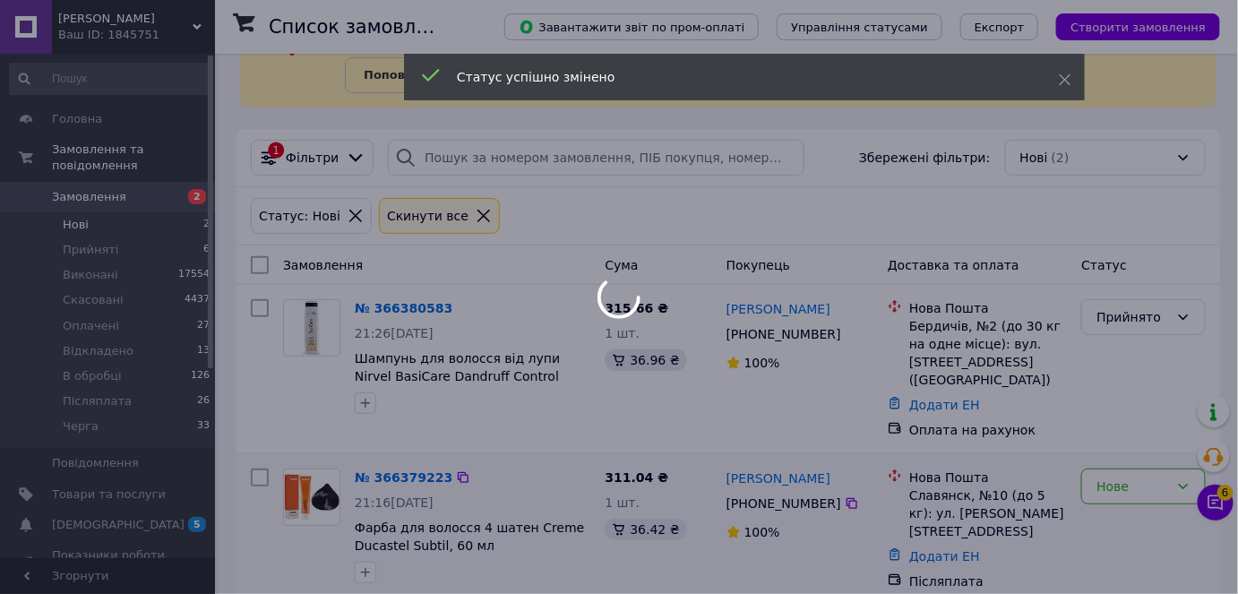
scroll to position [95, 0]
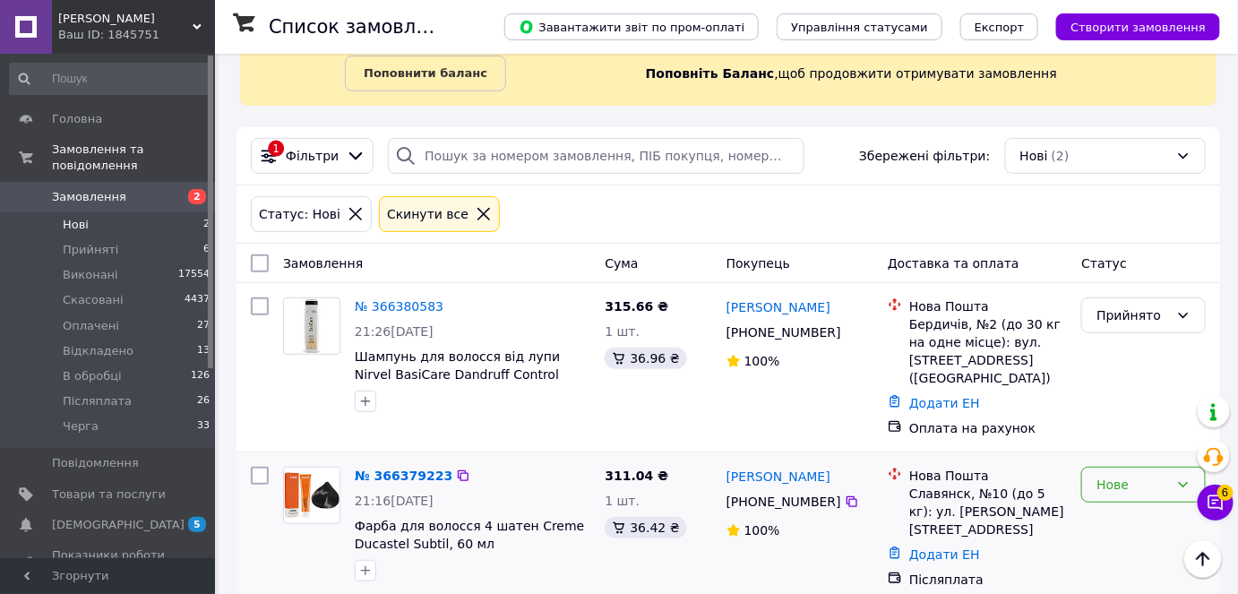
click at [1180, 482] on icon at bounding box center [1184, 484] width 10 height 5
click at [1126, 304] on li "Прийнято" at bounding box center [1144, 305] width 123 height 32
